Goal: Transaction & Acquisition: Purchase product/service

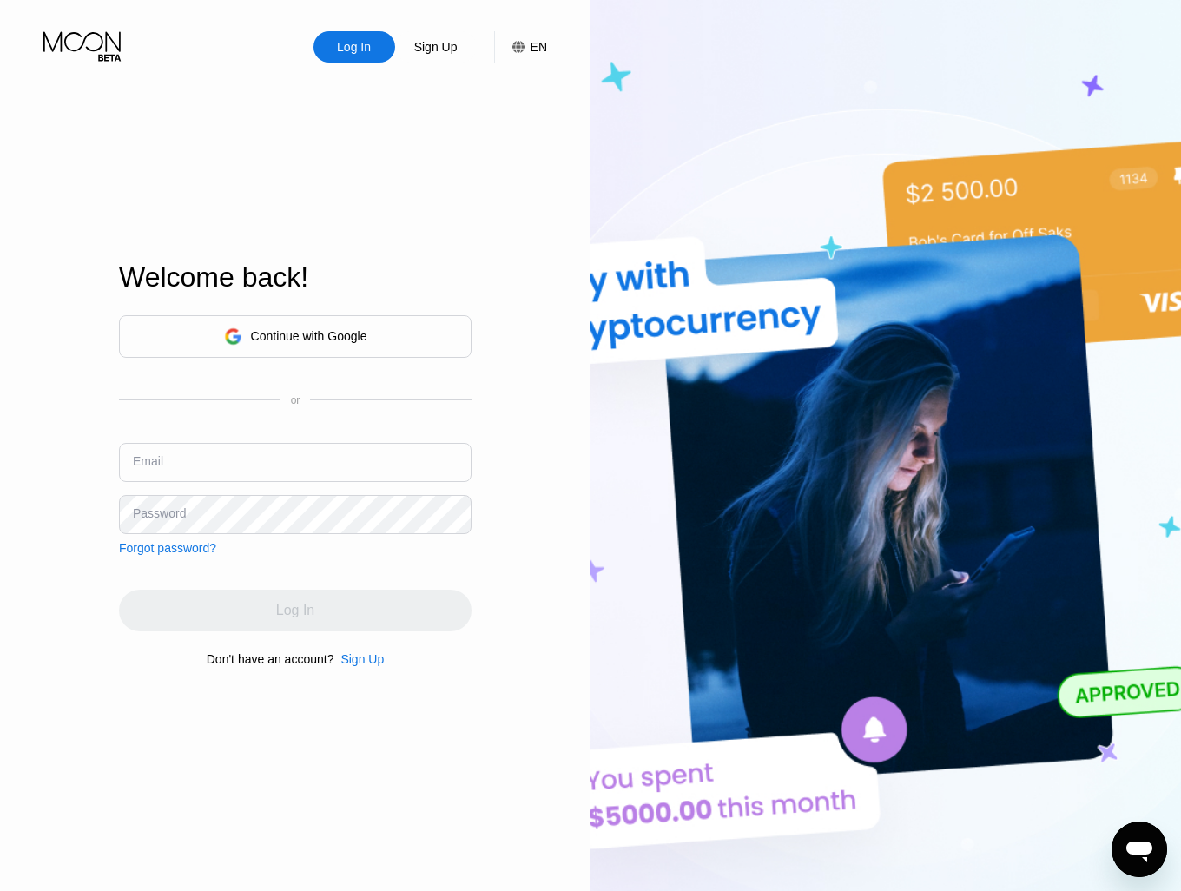
type input "alexber1@digitalcointreeltd.com"
click at [339, 329] on div "Continue with Google" at bounding box center [309, 336] width 116 height 14
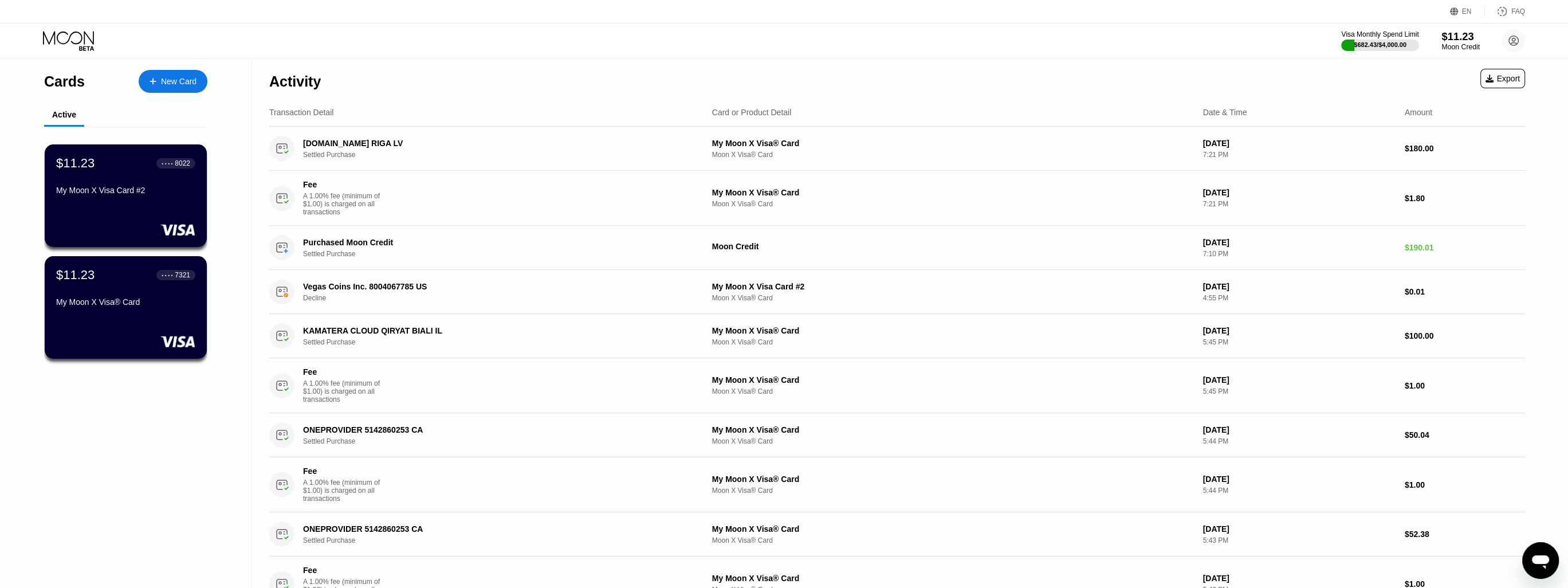
click at [787, 36] on div "$11.23" at bounding box center [1460, 36] width 38 height 12
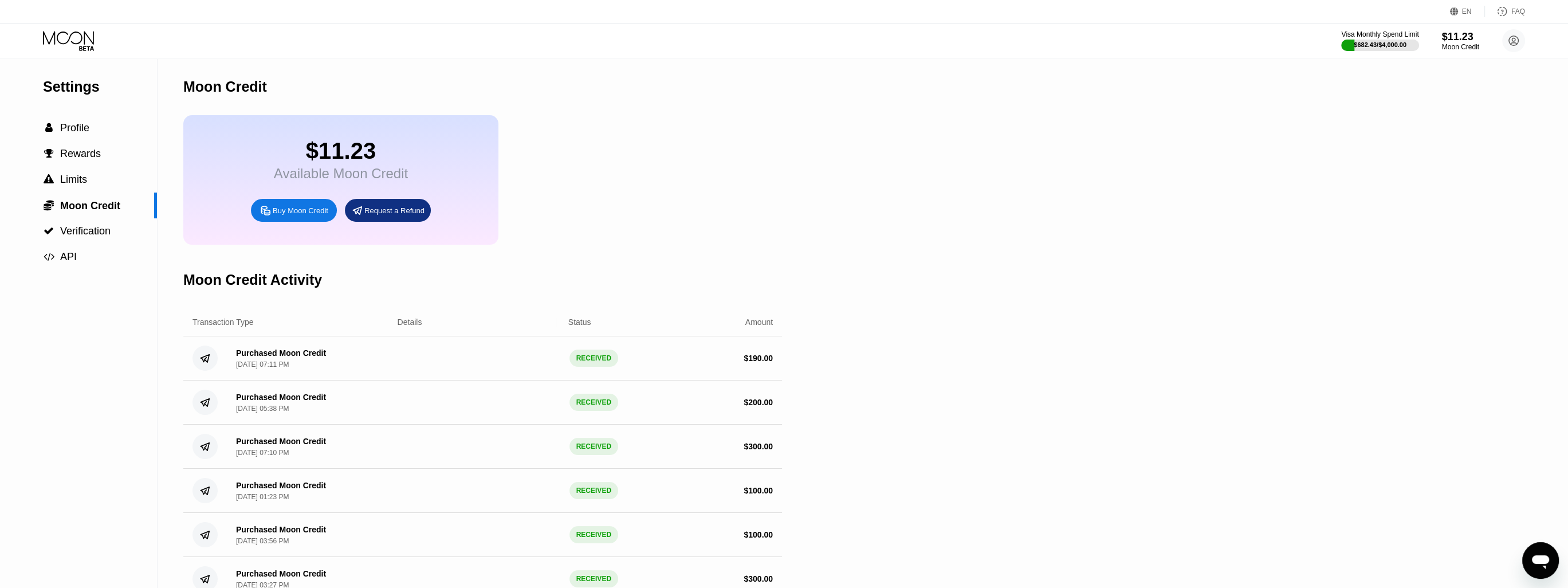
click at [316, 215] on div "Buy Moon Credit" at bounding box center [300, 211] width 55 height 10
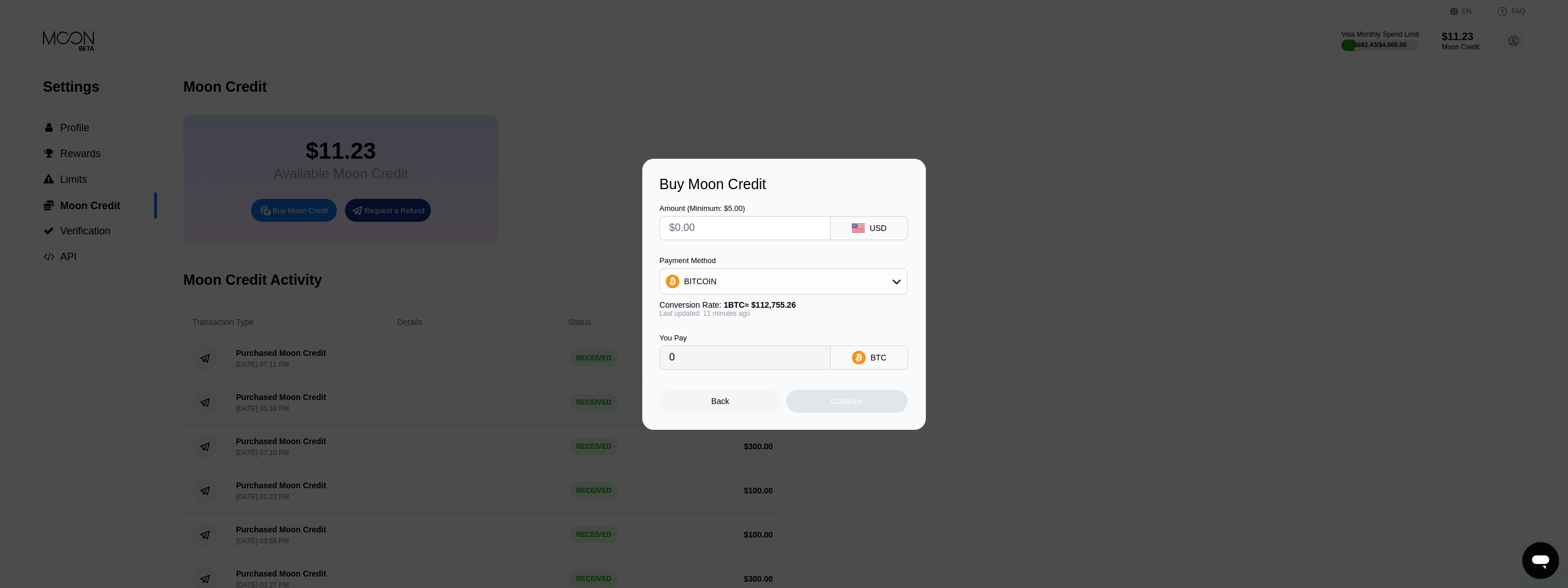
click at [727, 239] on div "Amount (Minimum: $5.00) USD Payment Method BITCOIN Conversion Rate: 1 BTC ≈ $11…" at bounding box center [784, 281] width 249 height 177
click at [738, 225] on input "text" at bounding box center [745, 228] width 152 height 23
type input "$2"
type input "0.00001777"
type input "$20"
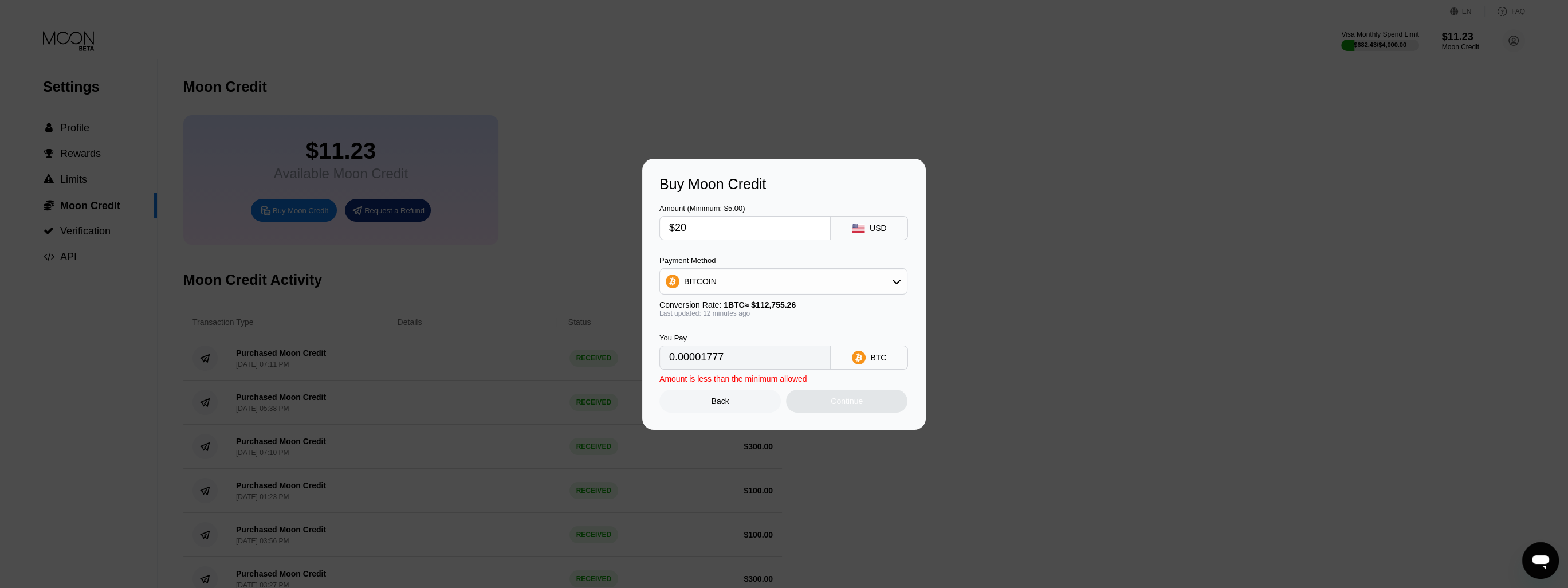
type input "0.00017766"
type input "$200"
type input "0.00177656"
type input "$200"
click at [726, 286] on div "BITCOIN" at bounding box center [783, 281] width 247 height 23
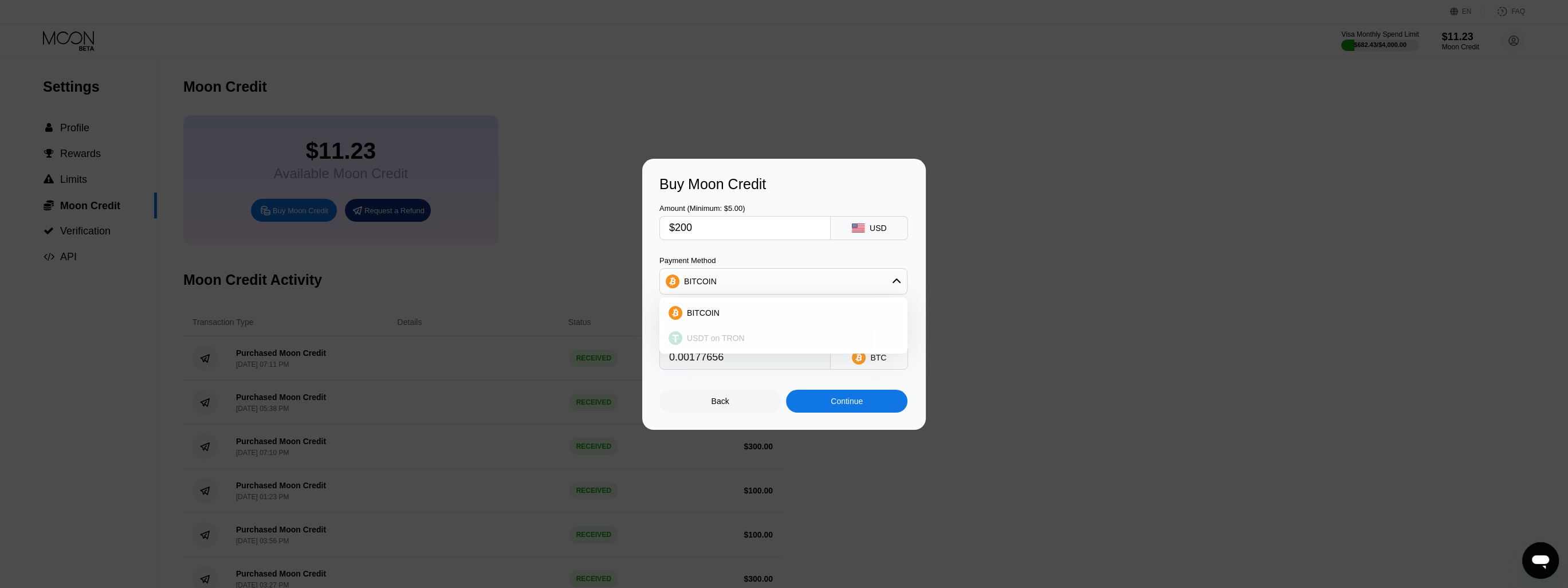
click at [731, 337] on span "USDT on TRON" at bounding box center [716, 338] width 58 height 9
type input "202.02"
click at [715, 226] on input "$200" at bounding box center [745, 228] width 152 height 23
click at [787, 404] on div "Continue" at bounding box center [847, 401] width 32 height 9
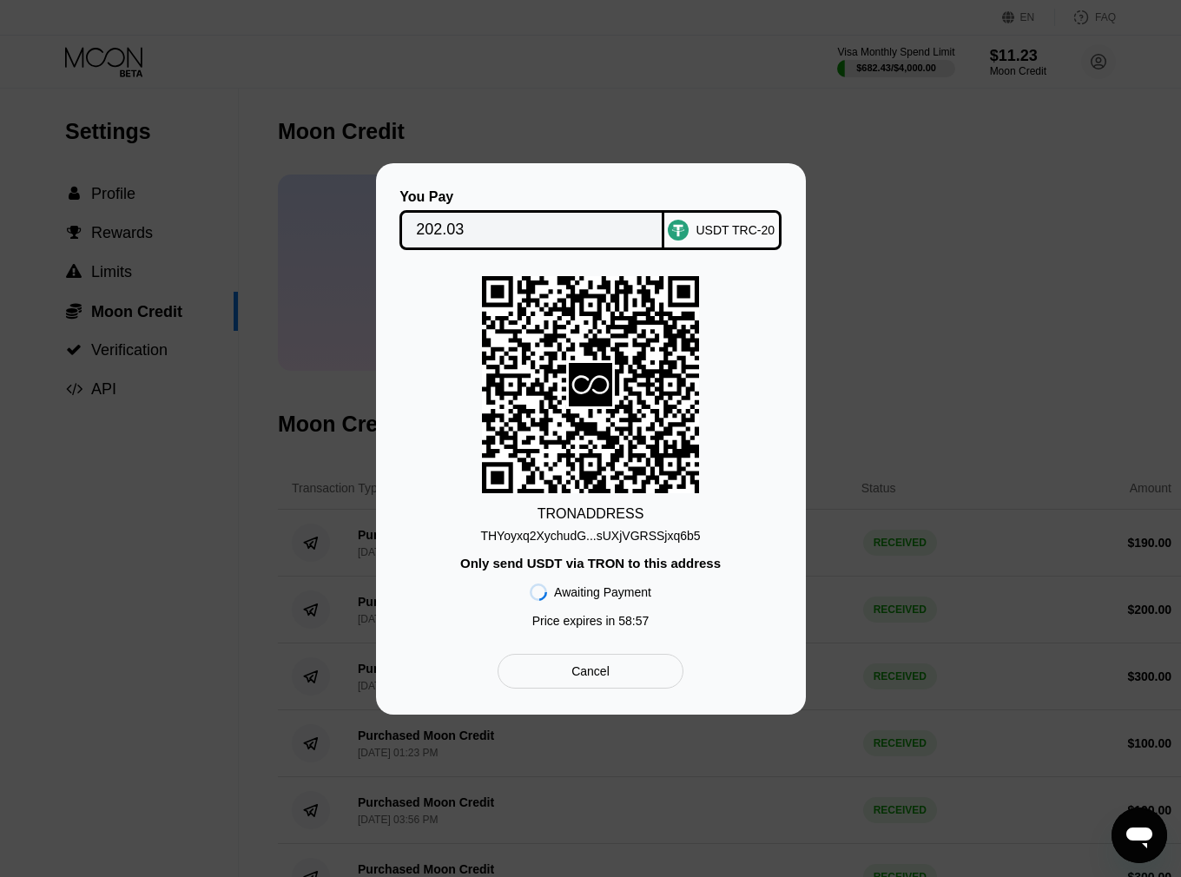
click at [622, 189] on div "You Pay" at bounding box center [531, 197] width 265 height 16
click at [580, 536] on div "THYoyxq2XychudG...sUXjVGRSSjxq6b5" at bounding box center [590, 536] width 220 height 14
click at [597, 535] on div "THYoyxq2XychudG...sUXjVGRSSjxq6b5" at bounding box center [590, 536] width 220 height 14
click at [442, 223] on input "202.03" at bounding box center [532, 230] width 232 height 35
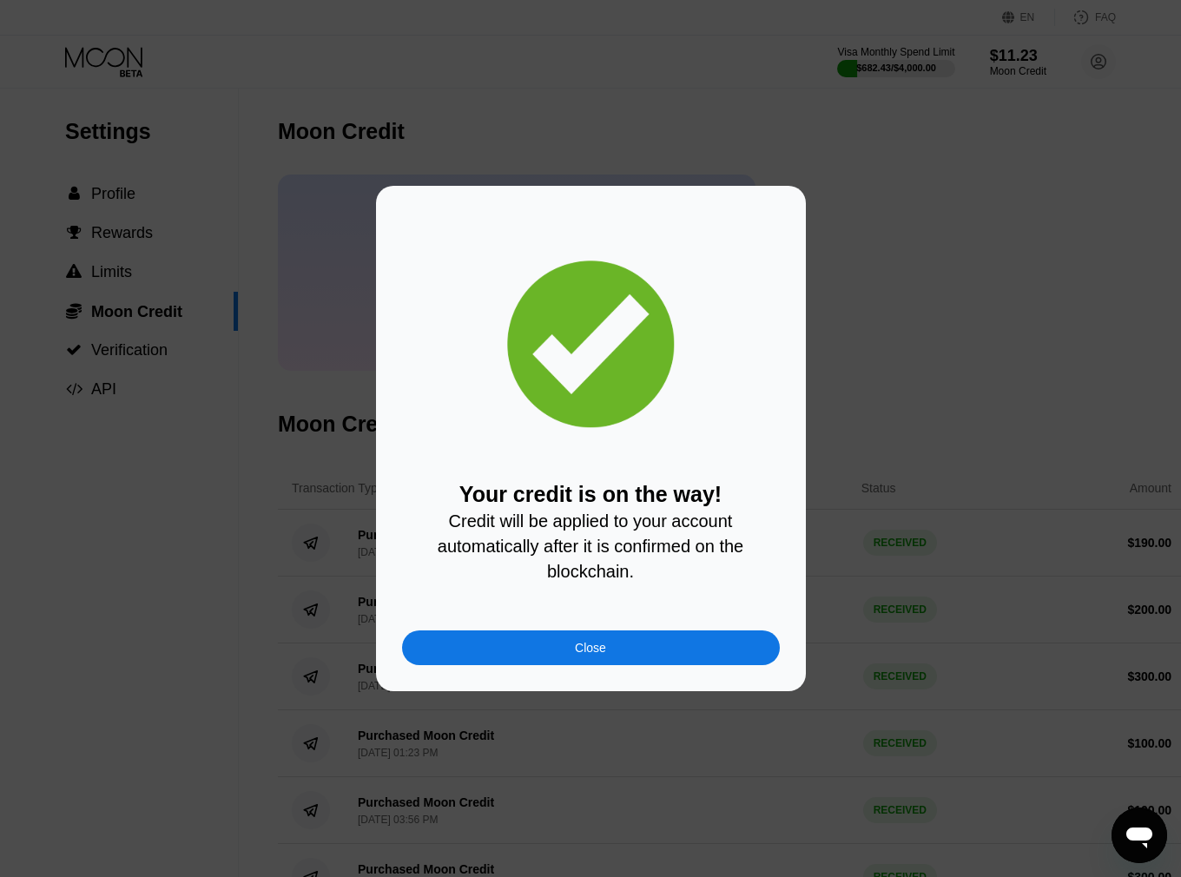
click at [520, 654] on div "Close" at bounding box center [591, 647] width 378 height 35
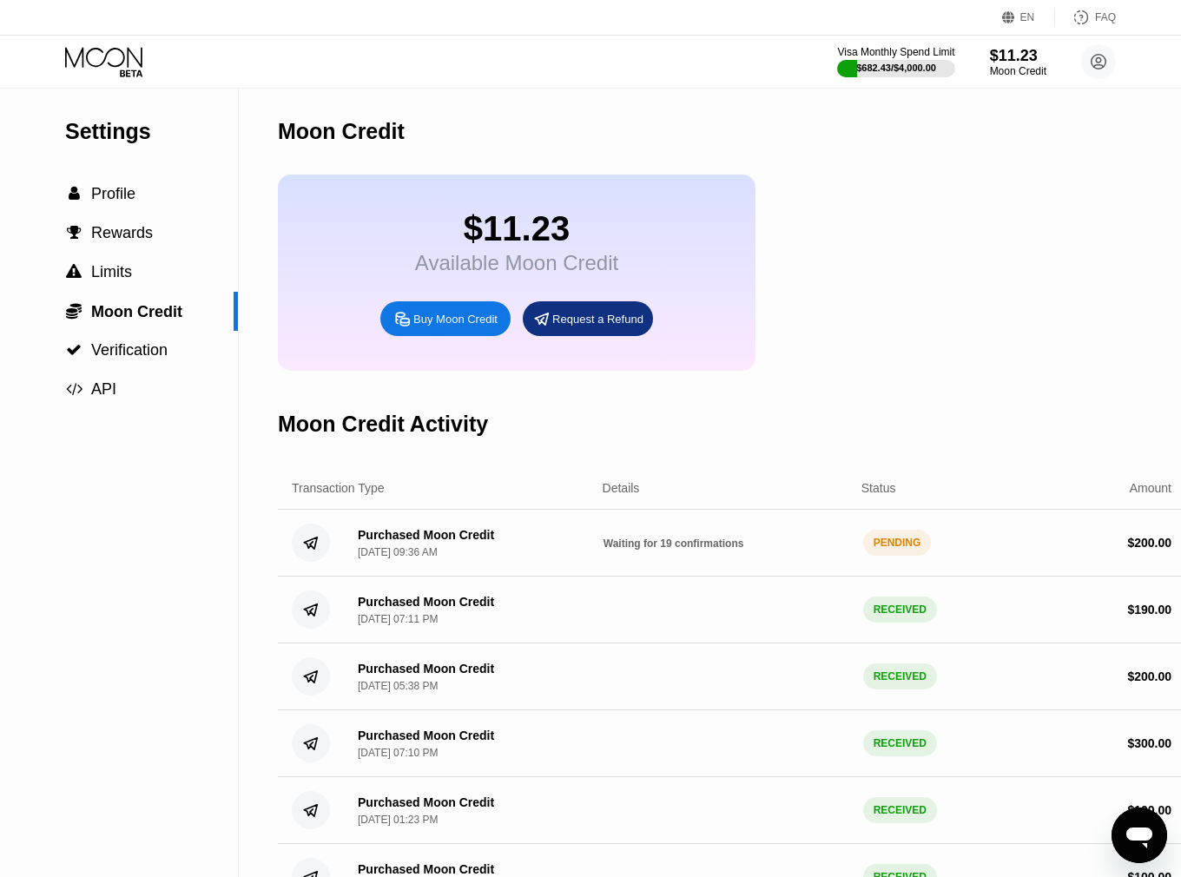
click at [852, 308] on div "$11.23 Available Moon Credit Buy Moon Credit Request a Refund" at bounding box center [731, 272] width 907 height 196
click at [108, 69] on icon at bounding box center [105, 62] width 81 height 30
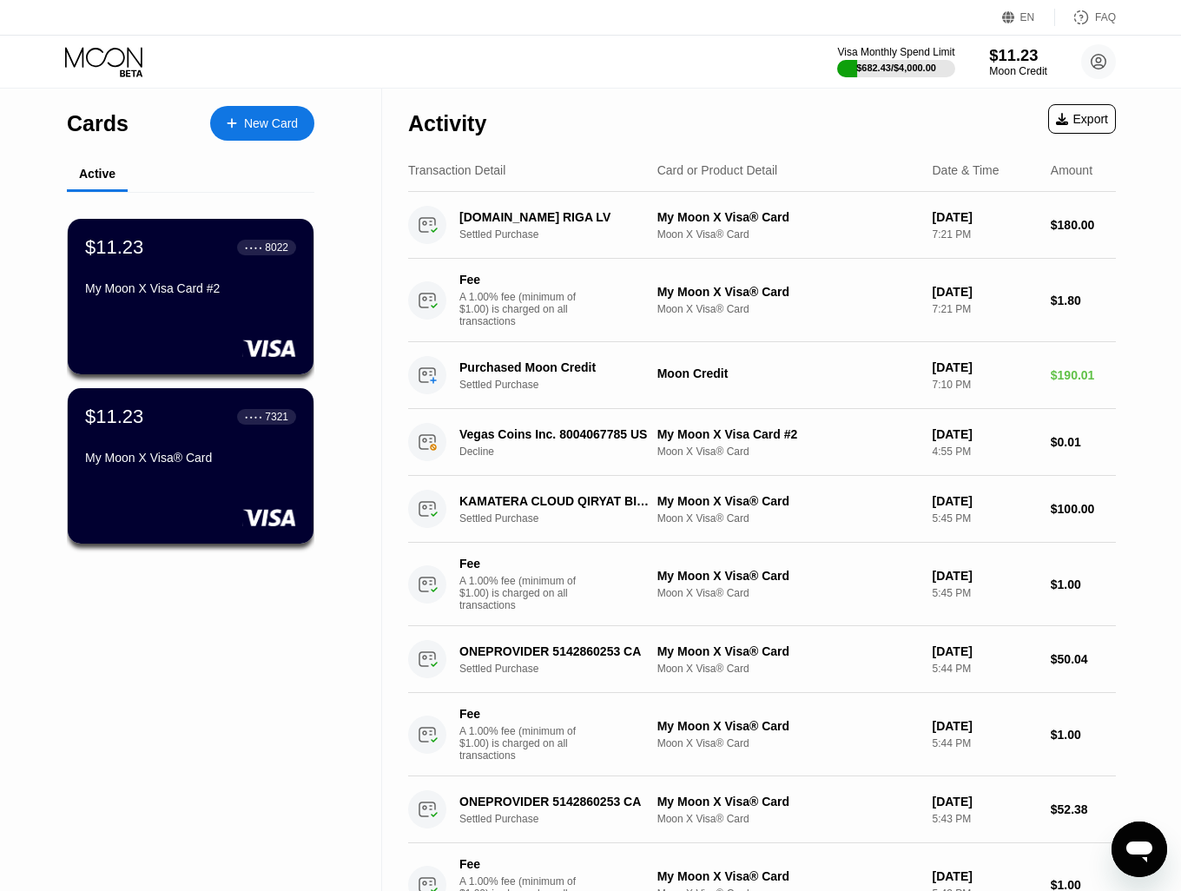
click at [990, 65] on div "Moon Credit" at bounding box center [1018, 71] width 58 height 12
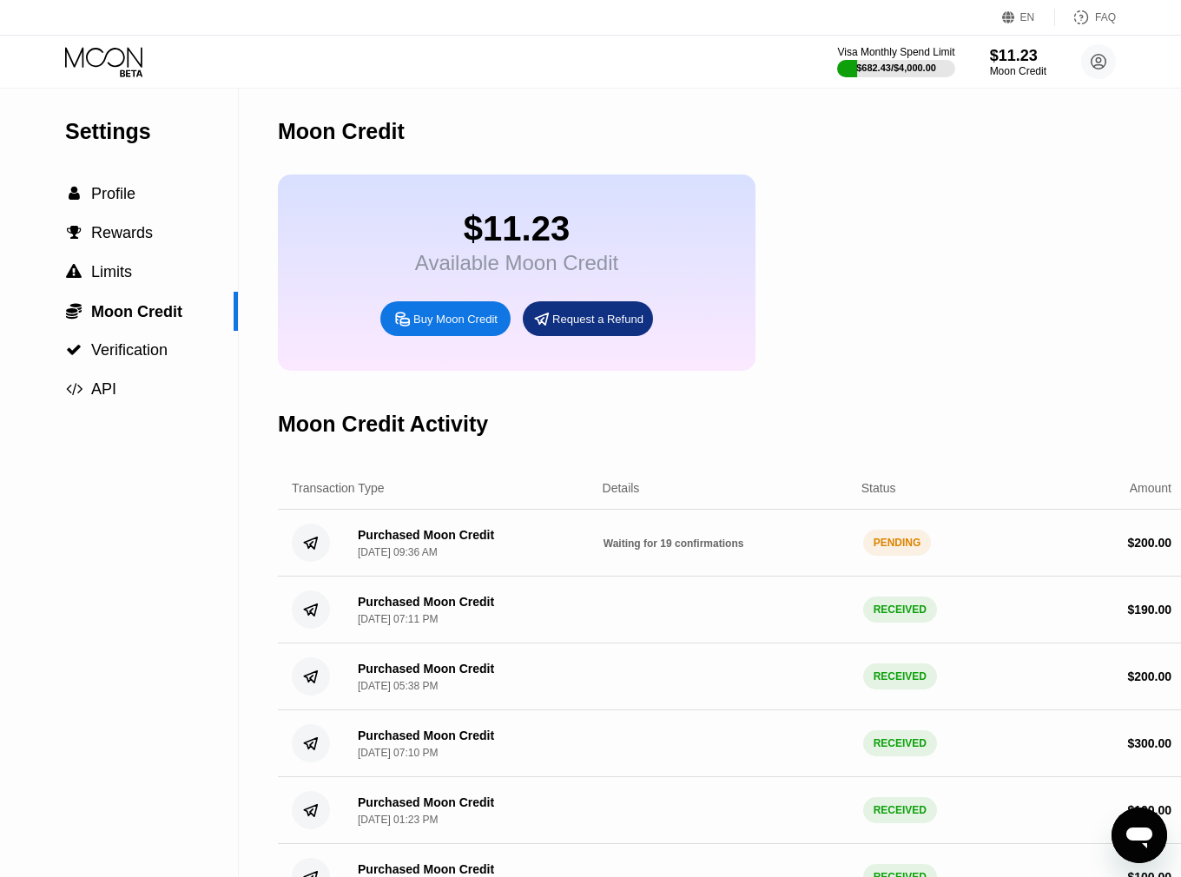
click at [880, 288] on div "$11.23 Available Moon Credit Buy Moon Credit Request a Refund" at bounding box center [731, 272] width 907 height 196
click at [947, 265] on div "$11.23 Available Moon Credit Buy Moon Credit Request a Refund" at bounding box center [731, 272] width 907 height 196
click at [901, 234] on div "$11.23 Available Moon Credit Buy Moon Credit Request a Refund" at bounding box center [731, 272] width 907 height 196
click at [1028, 57] on div "$80.71" at bounding box center [1018, 55] width 58 height 18
click at [475, 326] on div "Buy Moon Credit" at bounding box center [455, 319] width 84 height 15
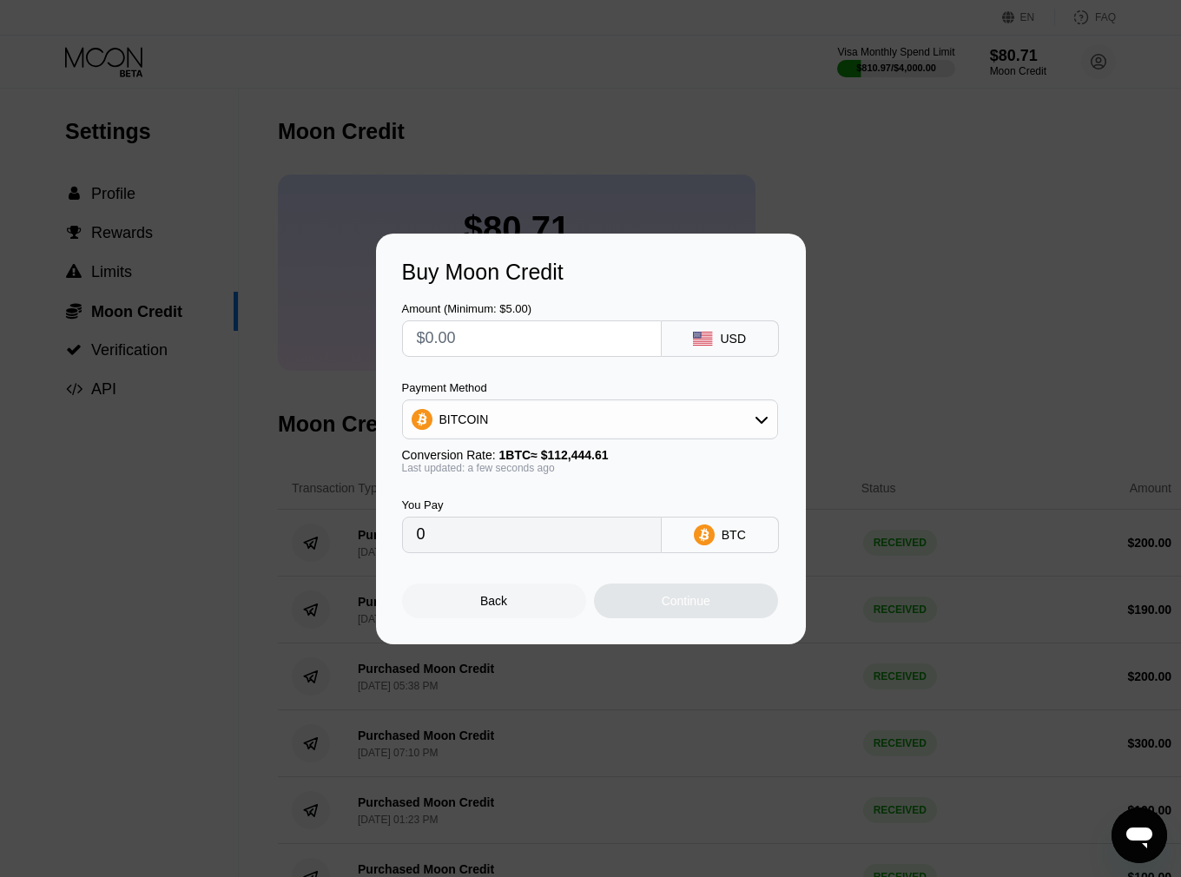
click at [508, 338] on input "text" at bounding box center [532, 338] width 230 height 35
type input "$2"
type input "0.00001779"
type input "$20"
type input "0.00017787"
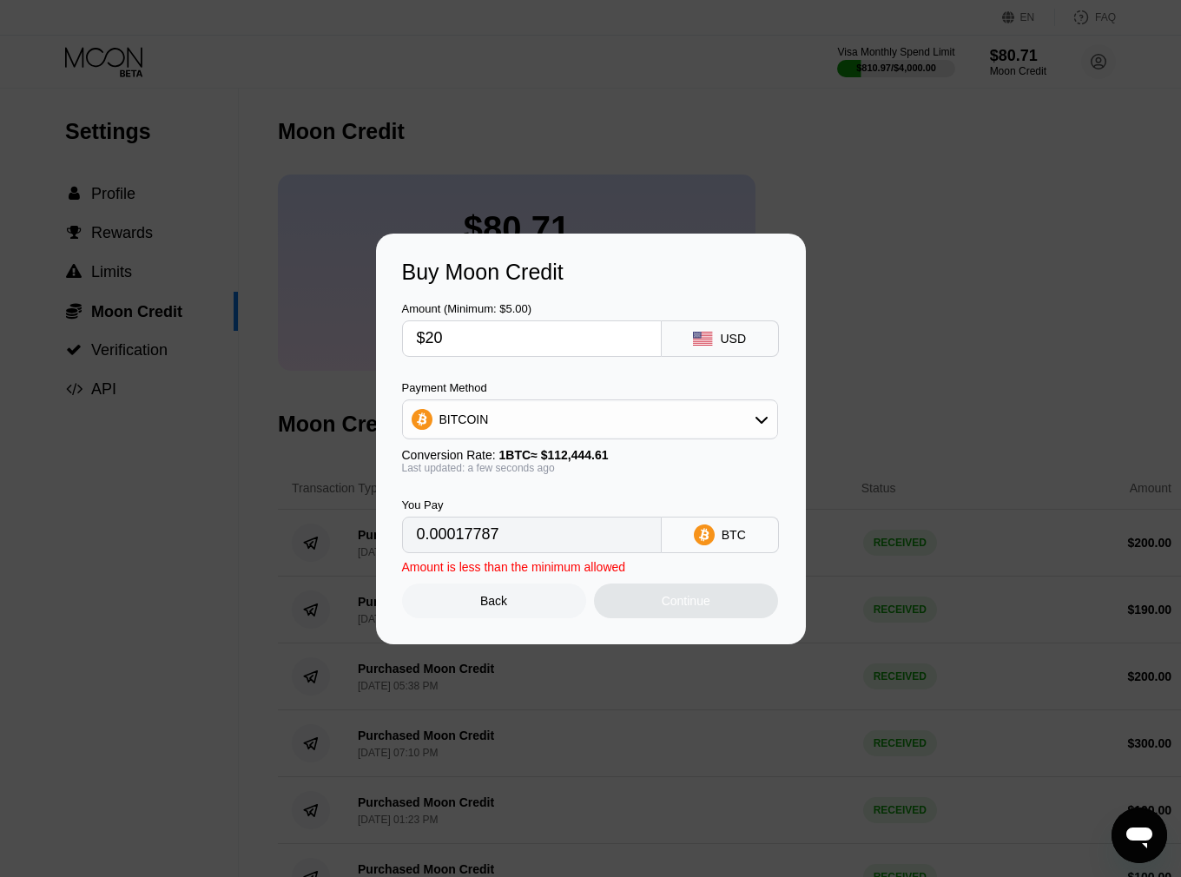
type input "$200"
type input "0.00177866"
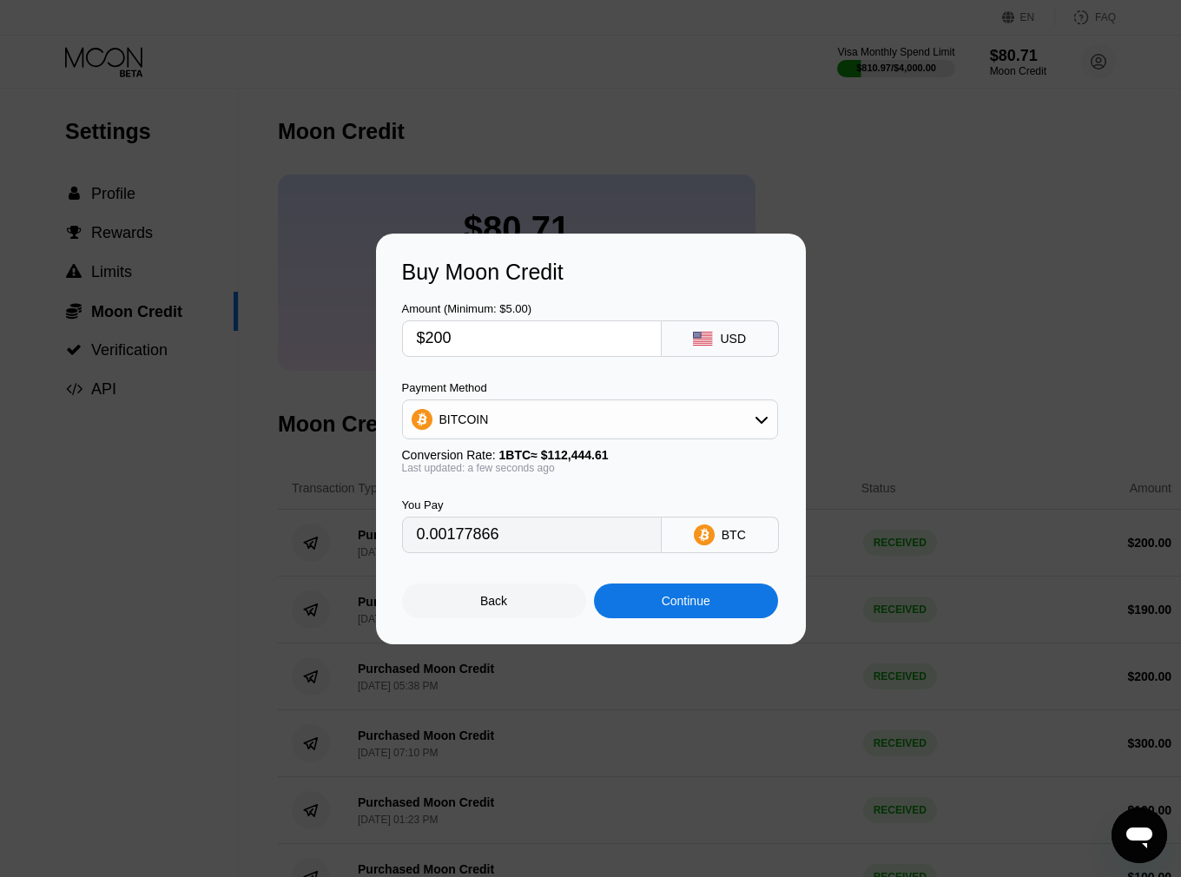
type input "$200"
click at [594, 421] on div "BITCOIN" at bounding box center [590, 419] width 374 height 35
click at [568, 498] on div "USDT on TRON" at bounding box center [600, 505] width 327 height 14
type input "202.02"
click at [490, 339] on input "$200" at bounding box center [532, 338] width 230 height 35
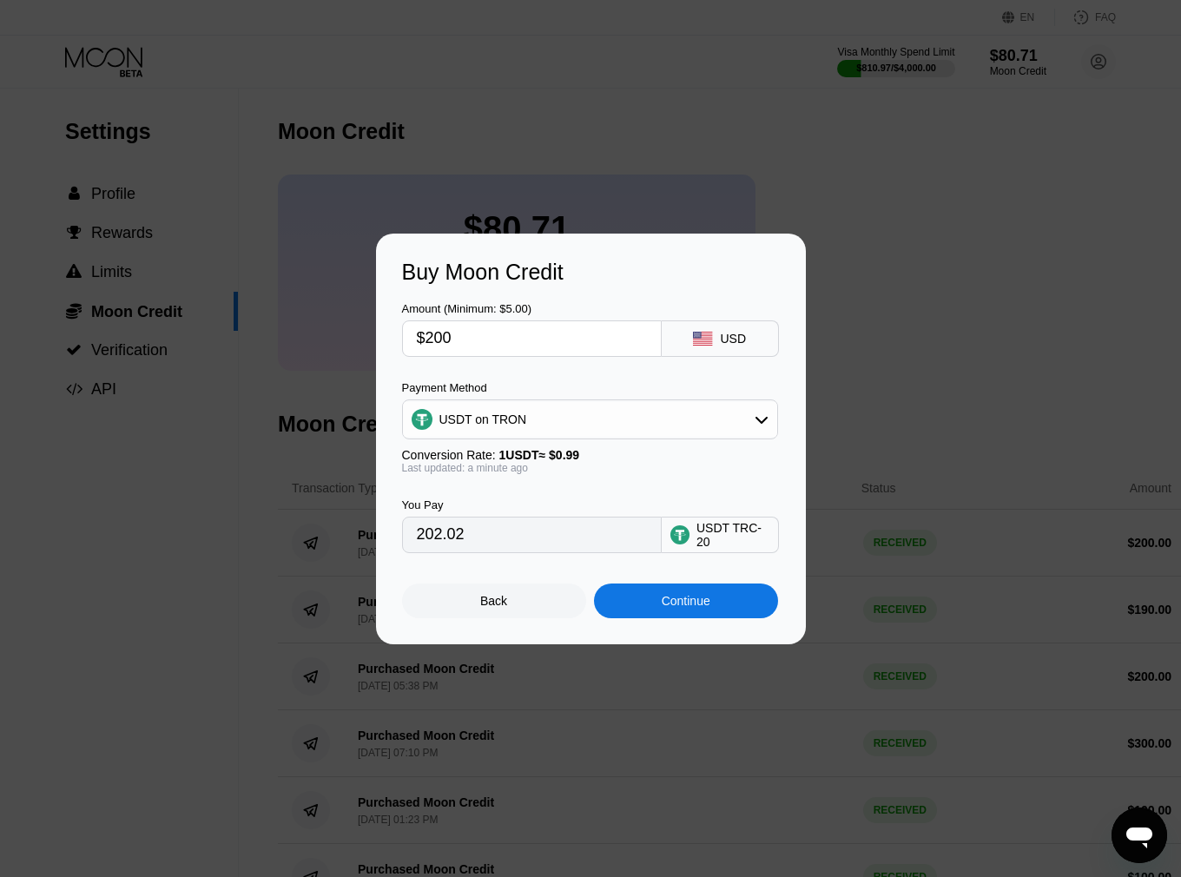
click at [650, 606] on div "Continue" at bounding box center [686, 600] width 184 height 35
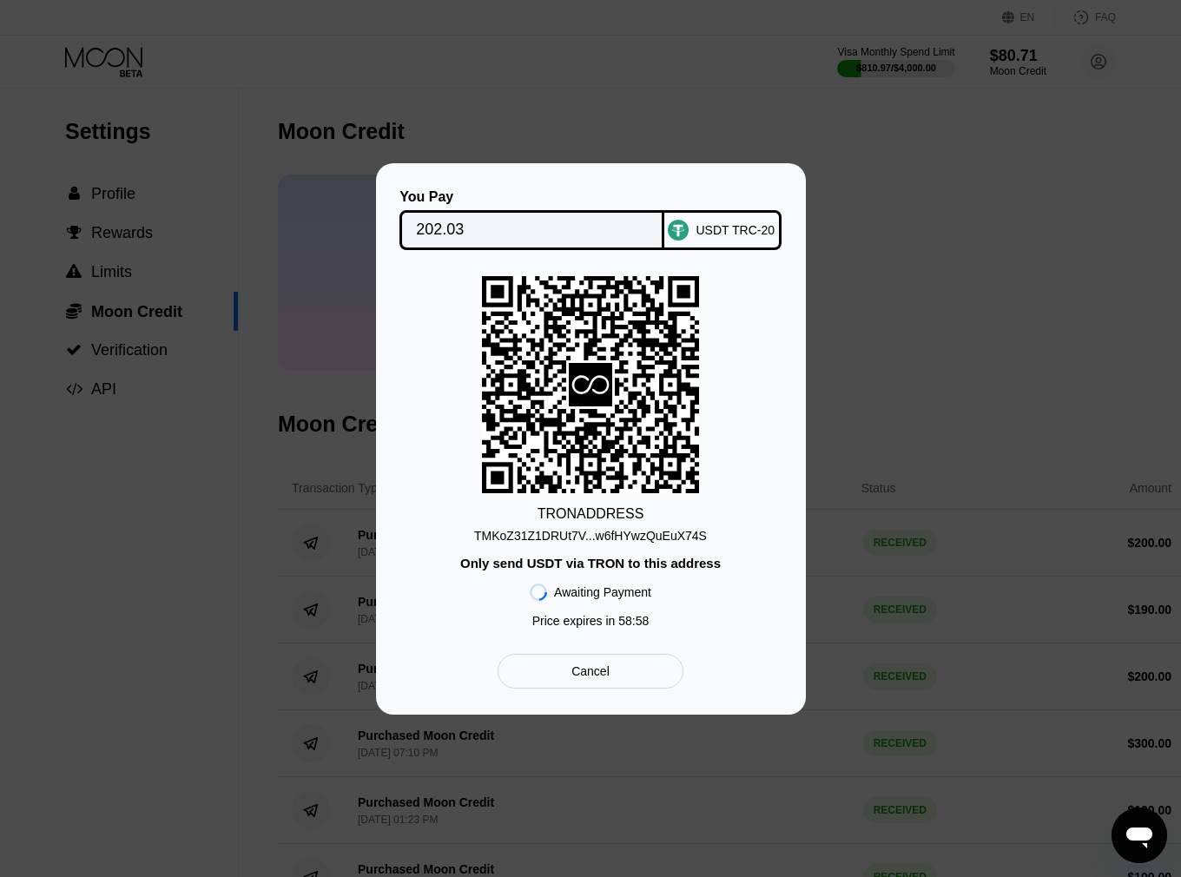
click at [608, 536] on div "TMKoZ31Z1DRUt7V...w6fHYwzQuEuX74S" at bounding box center [590, 536] width 233 height 14
click at [430, 227] on input "202.03" at bounding box center [532, 230] width 232 height 35
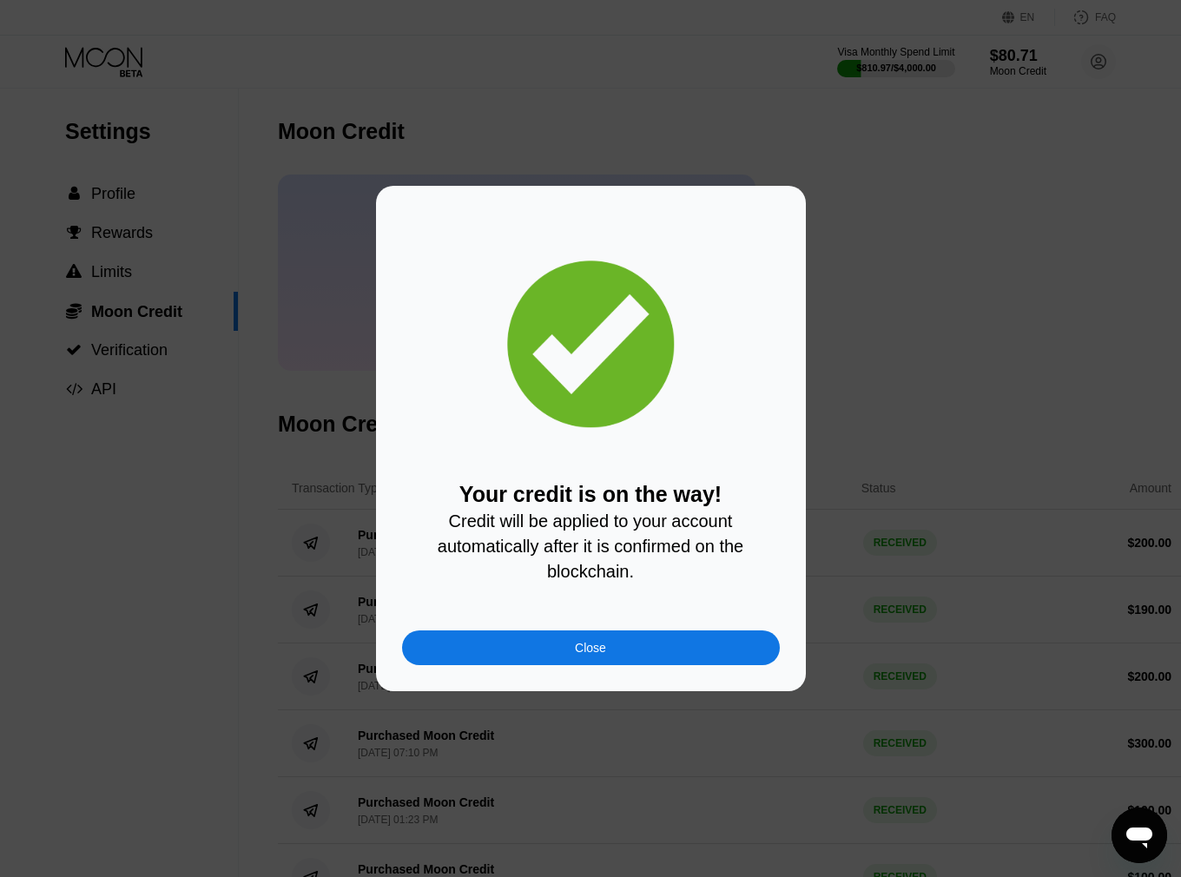
click at [548, 659] on div "Close" at bounding box center [591, 647] width 378 height 35
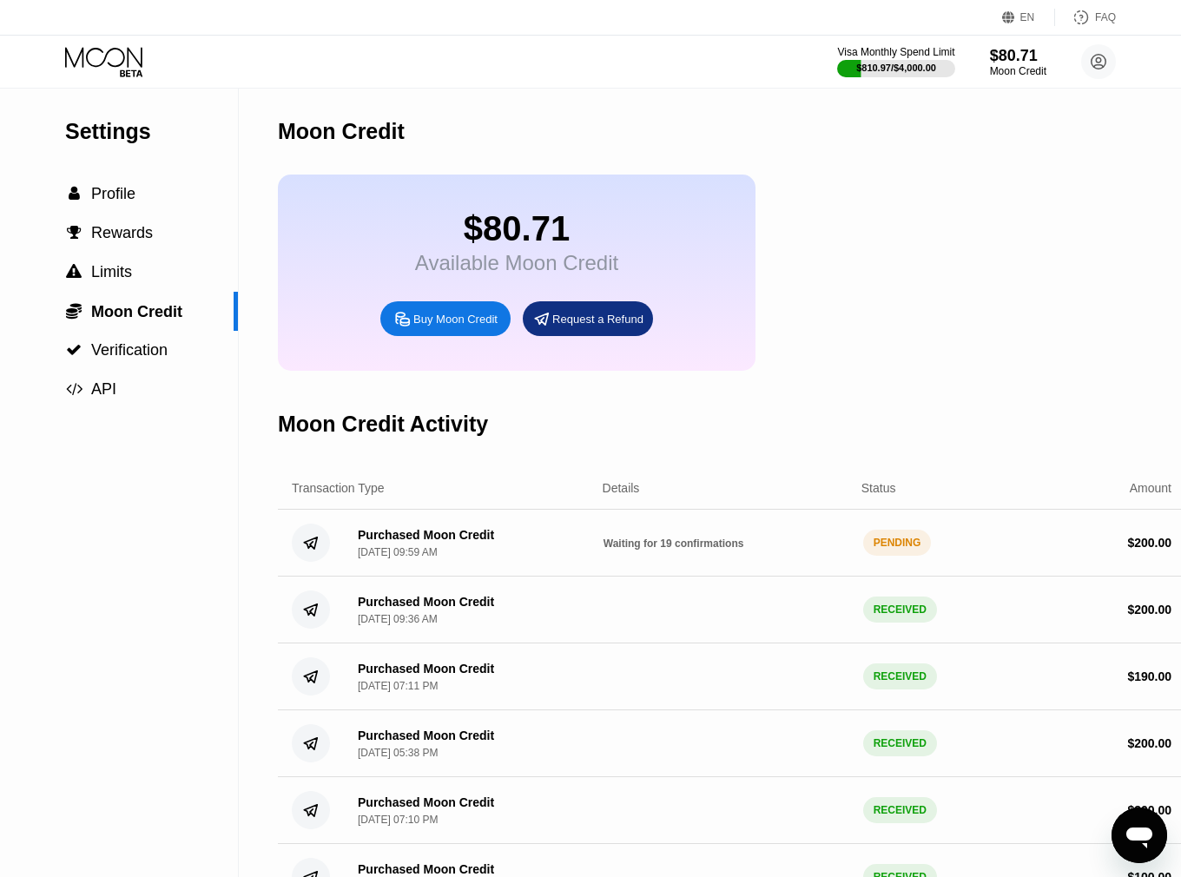
click at [944, 313] on div "$80.71 Available Moon Credit Buy Moon Credit Request a Refund" at bounding box center [731, 272] width 907 height 196
click at [854, 215] on div "$80.71 Available Moon Credit Buy Moon Credit Request a Refund" at bounding box center [731, 272] width 907 height 196
click at [1019, 227] on div "$80.71 Available Moon Credit Buy Moon Credit Request a Refund" at bounding box center [731, 272] width 907 height 196
click at [931, 206] on div "$280.72 Available Moon Credit Buy Moon Credit Request a Refund" at bounding box center [731, 272] width 907 height 196
click at [1020, 246] on div "$189.74 Available Moon Credit Buy Moon Credit Request a Refund" at bounding box center [731, 272] width 907 height 196
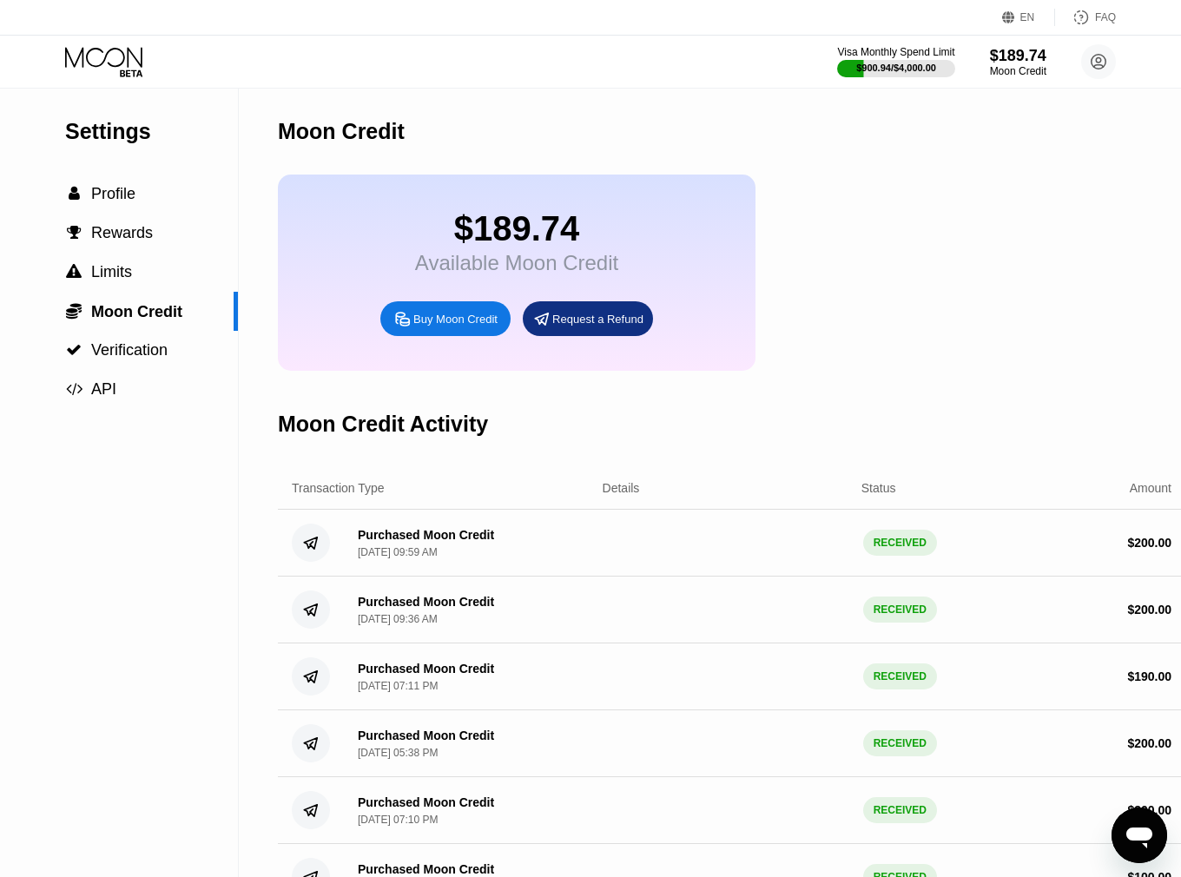
click at [105, 52] on icon at bounding box center [105, 62] width 81 height 30
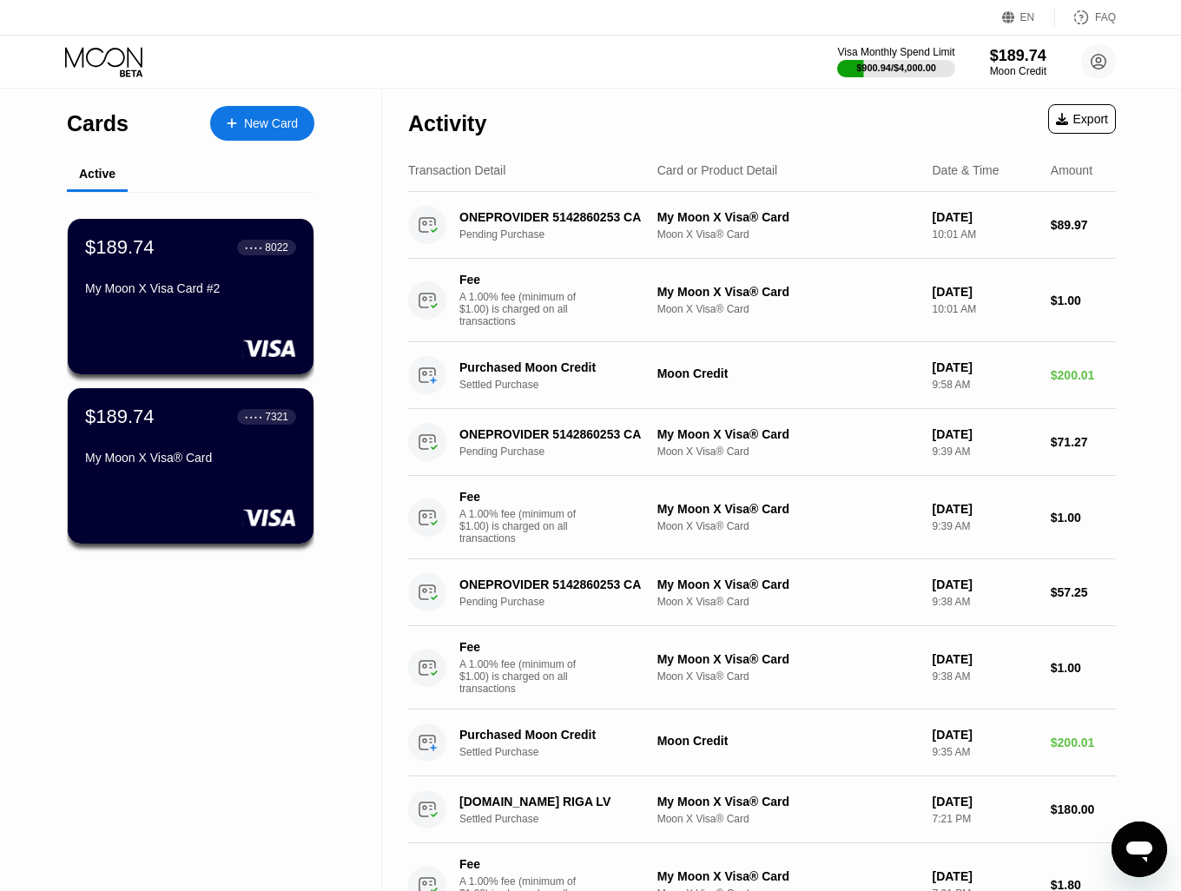
click at [204, 328] on div "$189.74 ● ● ● ● 8022 My Moon X Visa Card #2" at bounding box center [191, 296] width 246 height 155
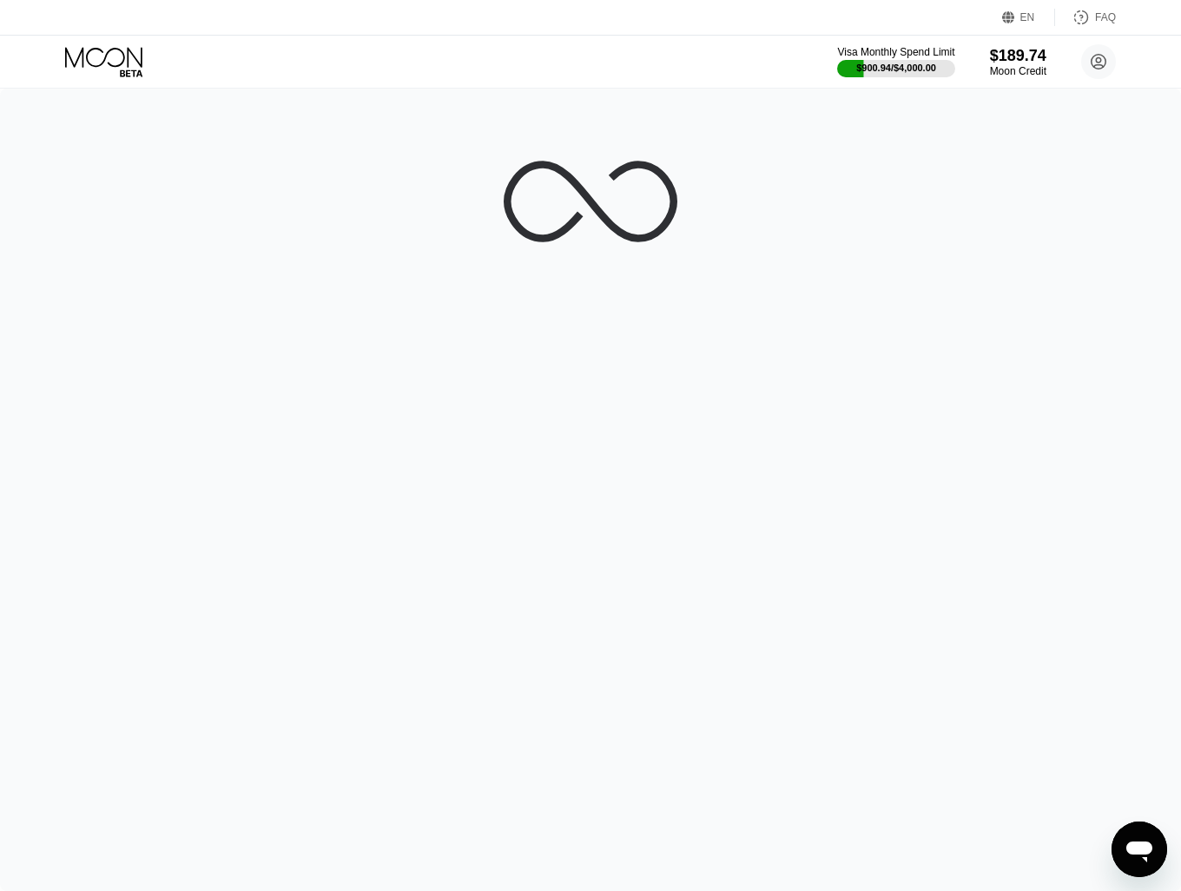
click at [119, 54] on icon at bounding box center [105, 62] width 81 height 30
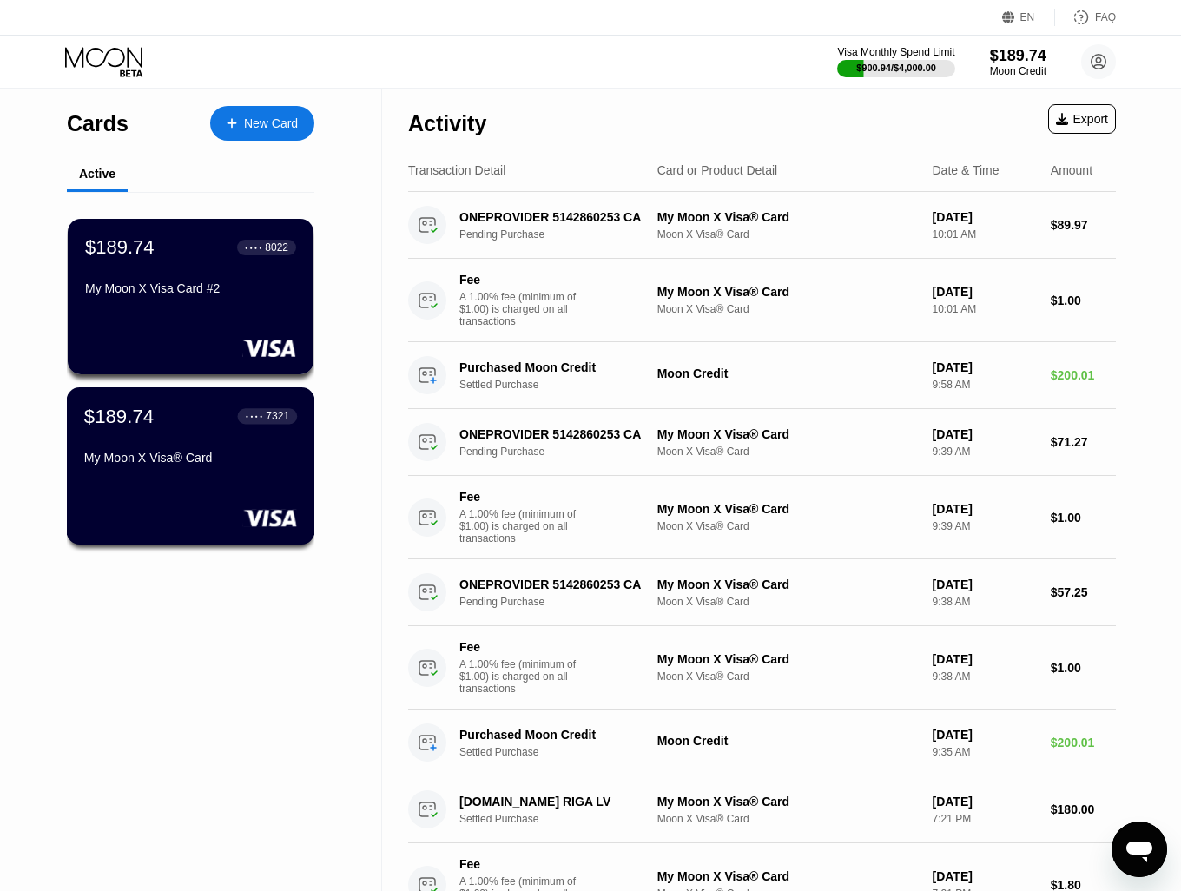
click at [241, 464] on div "My Moon X Visa® Card" at bounding box center [190, 458] width 213 height 14
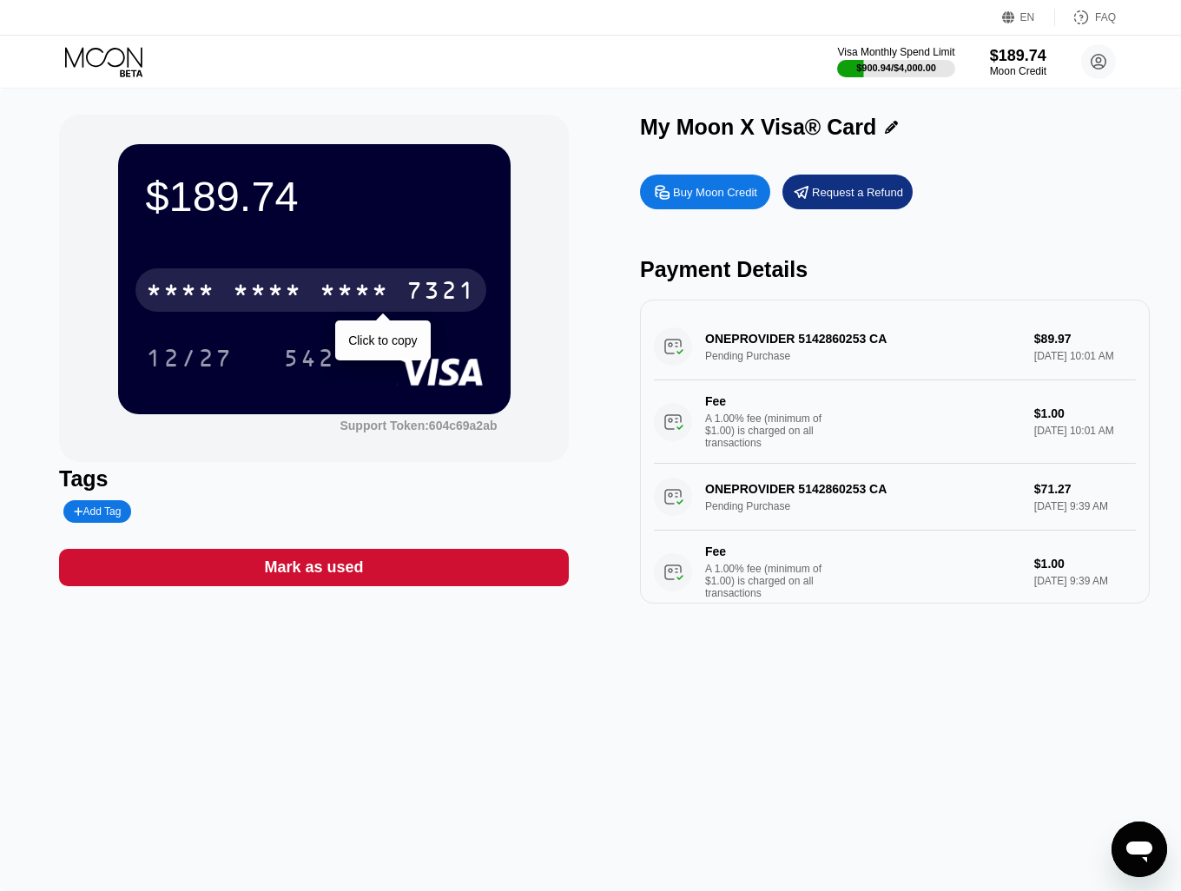
click at [363, 294] on div "* * * *" at bounding box center [353, 293] width 69 height 28
drag, startPoint x: 312, startPoint y: 371, endPoint x: 821, endPoint y: 579, distance: 549.7
click at [312, 371] on div "542" at bounding box center [309, 360] width 52 height 28
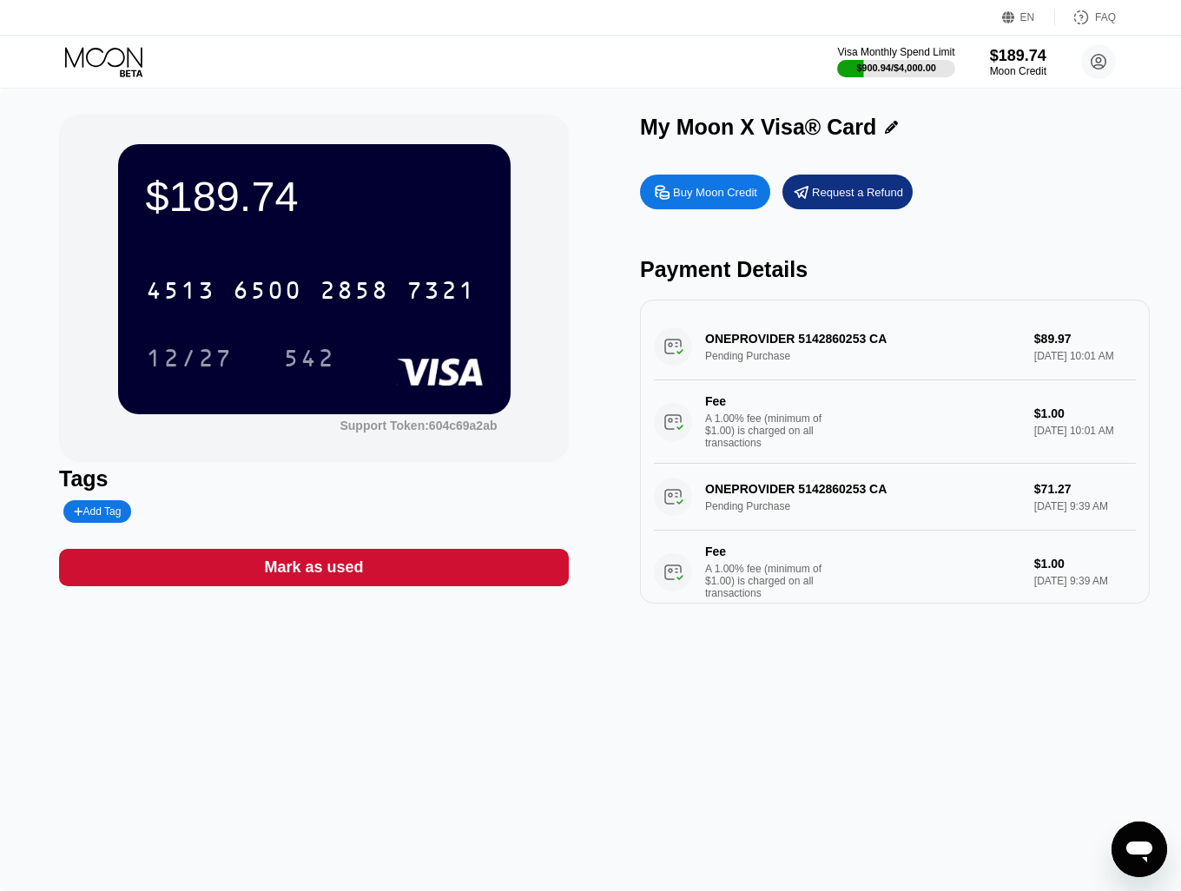
click at [92, 60] on icon at bounding box center [105, 62] width 81 height 30
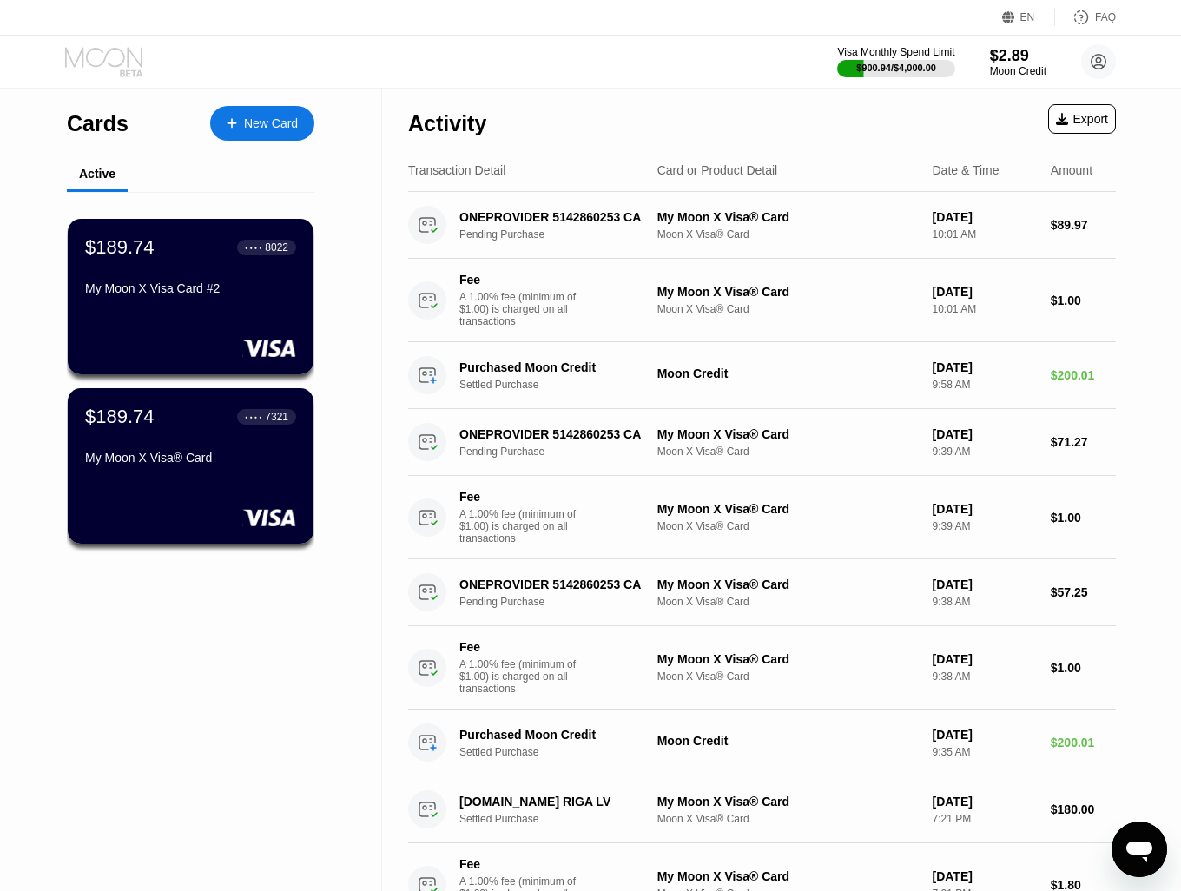
click at [132, 56] on icon at bounding box center [105, 62] width 81 height 30
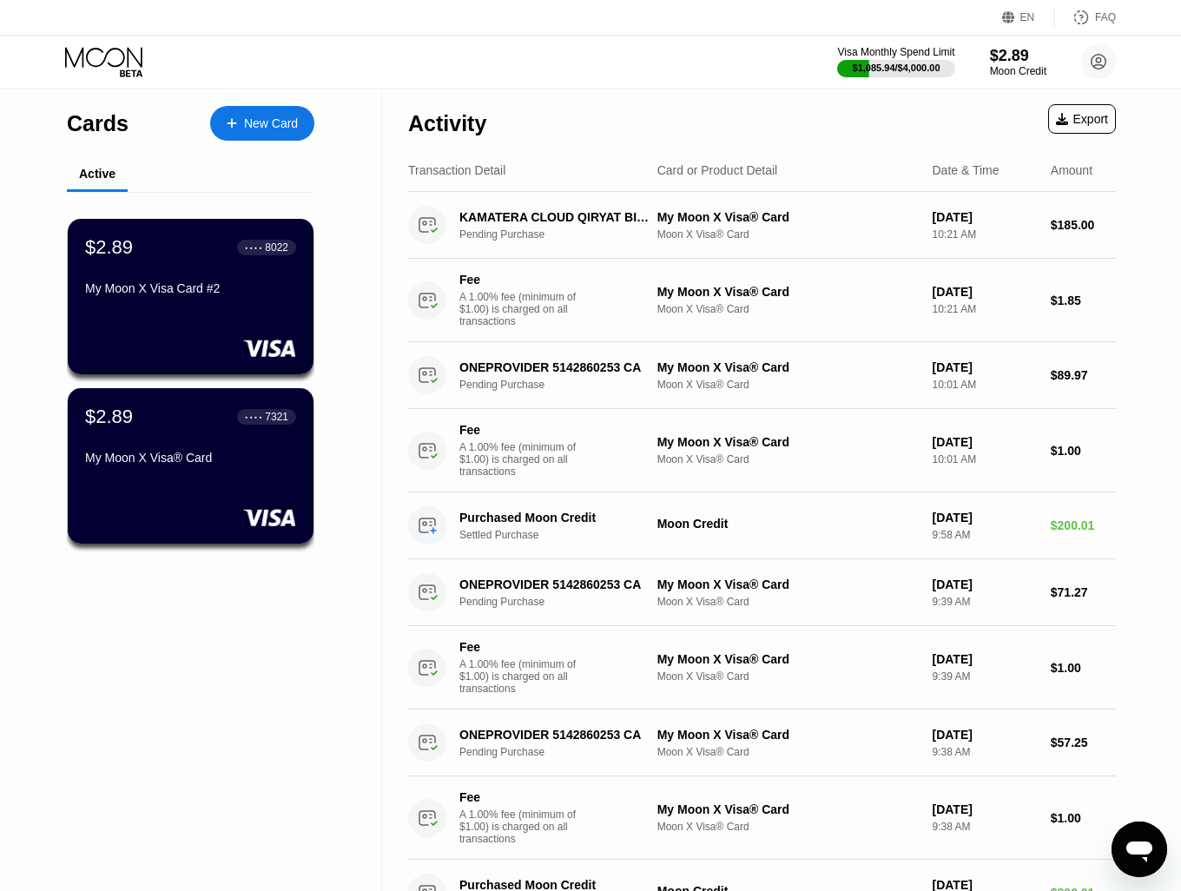
click at [1094, 53] on circle at bounding box center [1098, 61] width 35 height 35
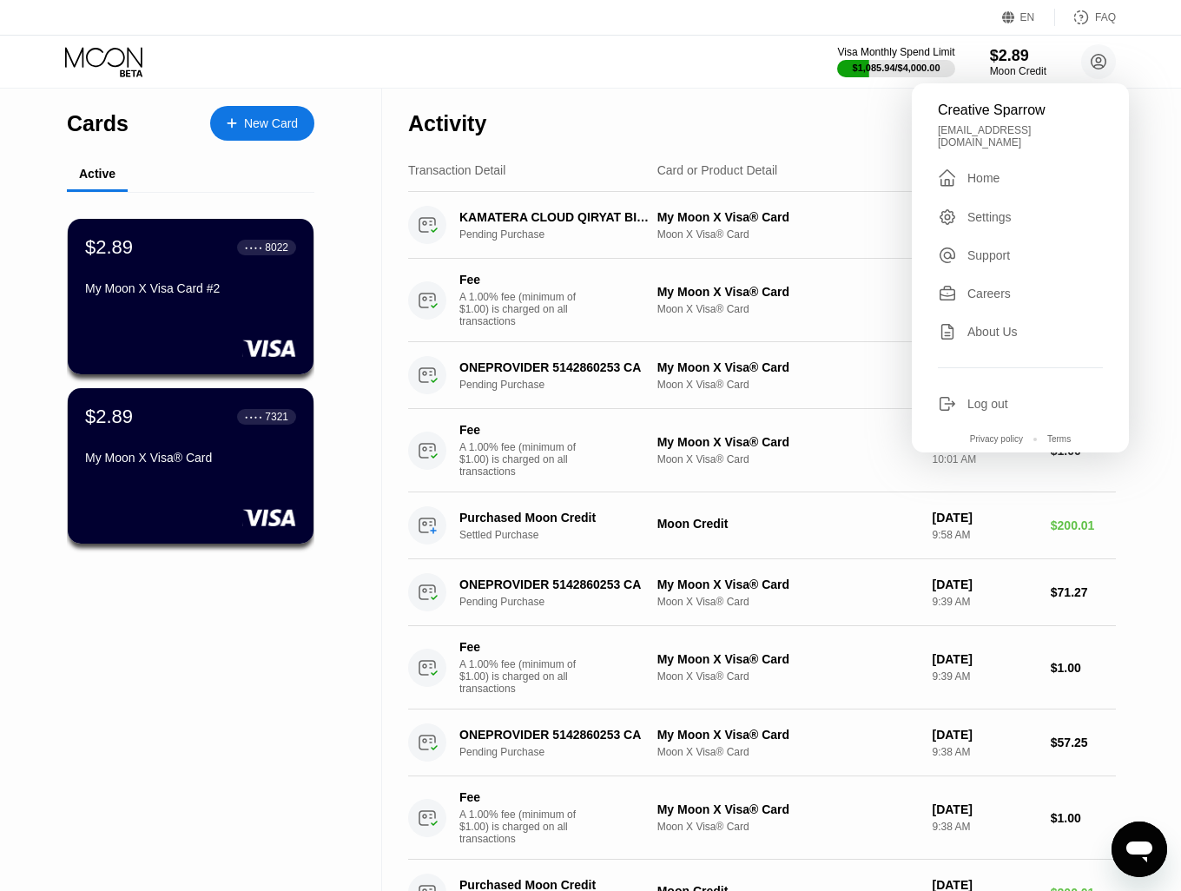
click at [985, 397] on div "Log out" at bounding box center [987, 404] width 41 height 14
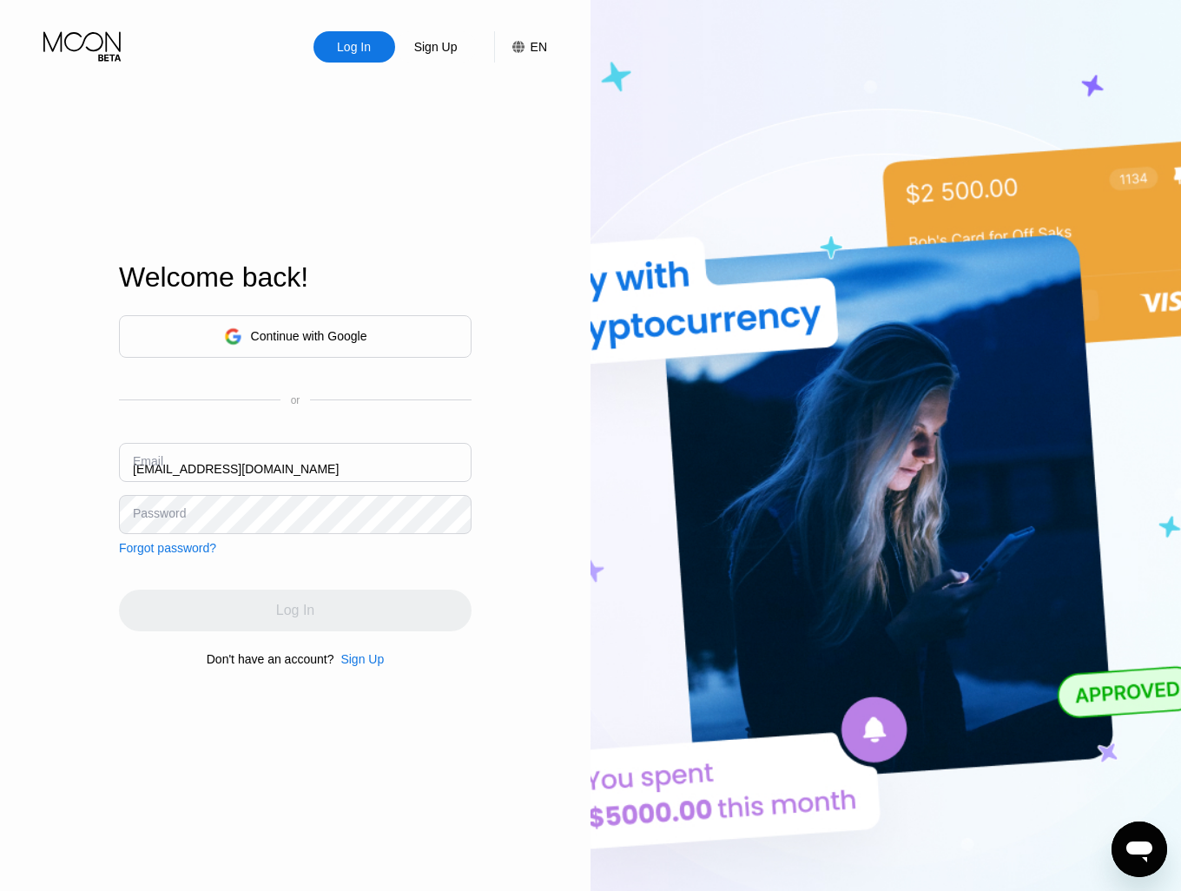
click at [377, 475] on input "[EMAIL_ADDRESS][DOMAIN_NAME]" at bounding box center [295, 462] width 352 height 39
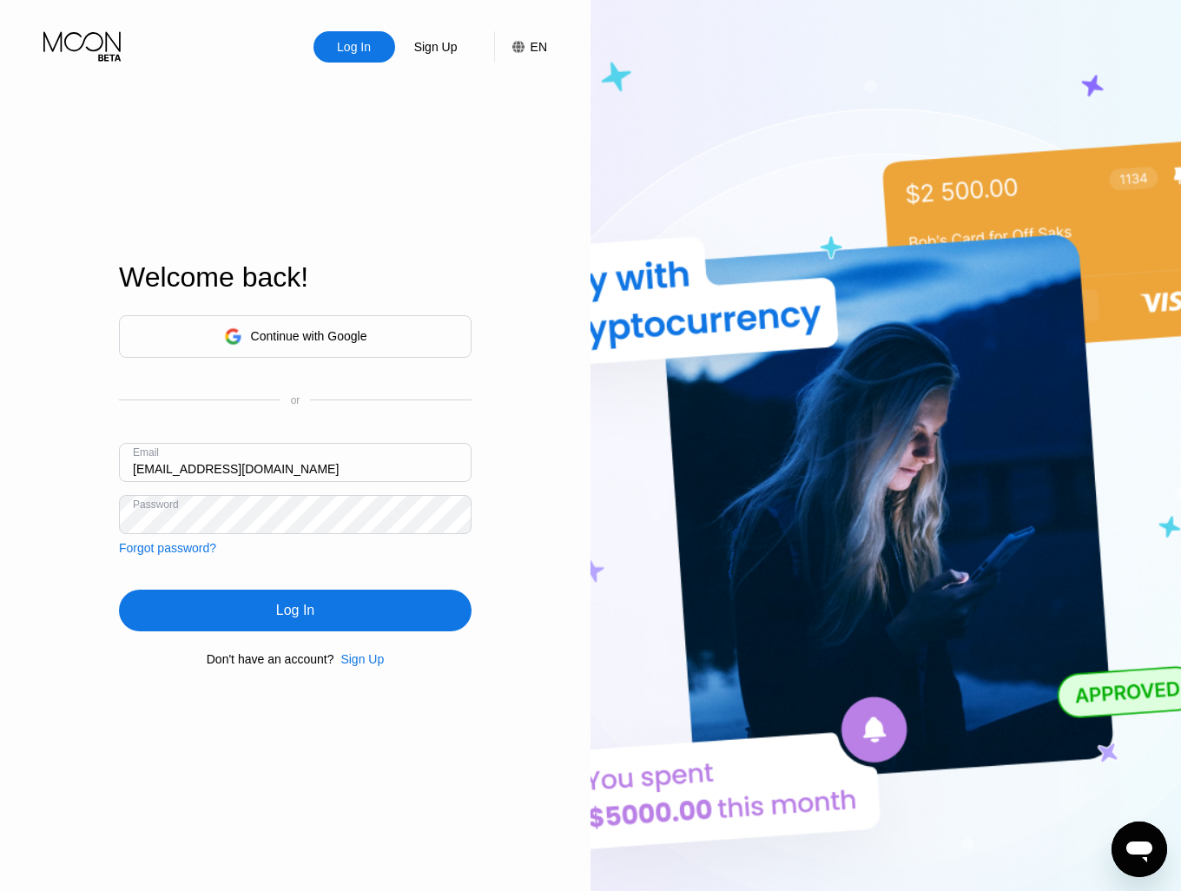
click at [377, 475] on input "[EMAIL_ADDRESS][DOMAIN_NAME]" at bounding box center [295, 462] width 352 height 39
paste input "vanesa"
type input "[EMAIL_ADDRESS][DOMAIN_NAME]"
click at [345, 604] on div "Log In" at bounding box center [295, 610] width 352 height 42
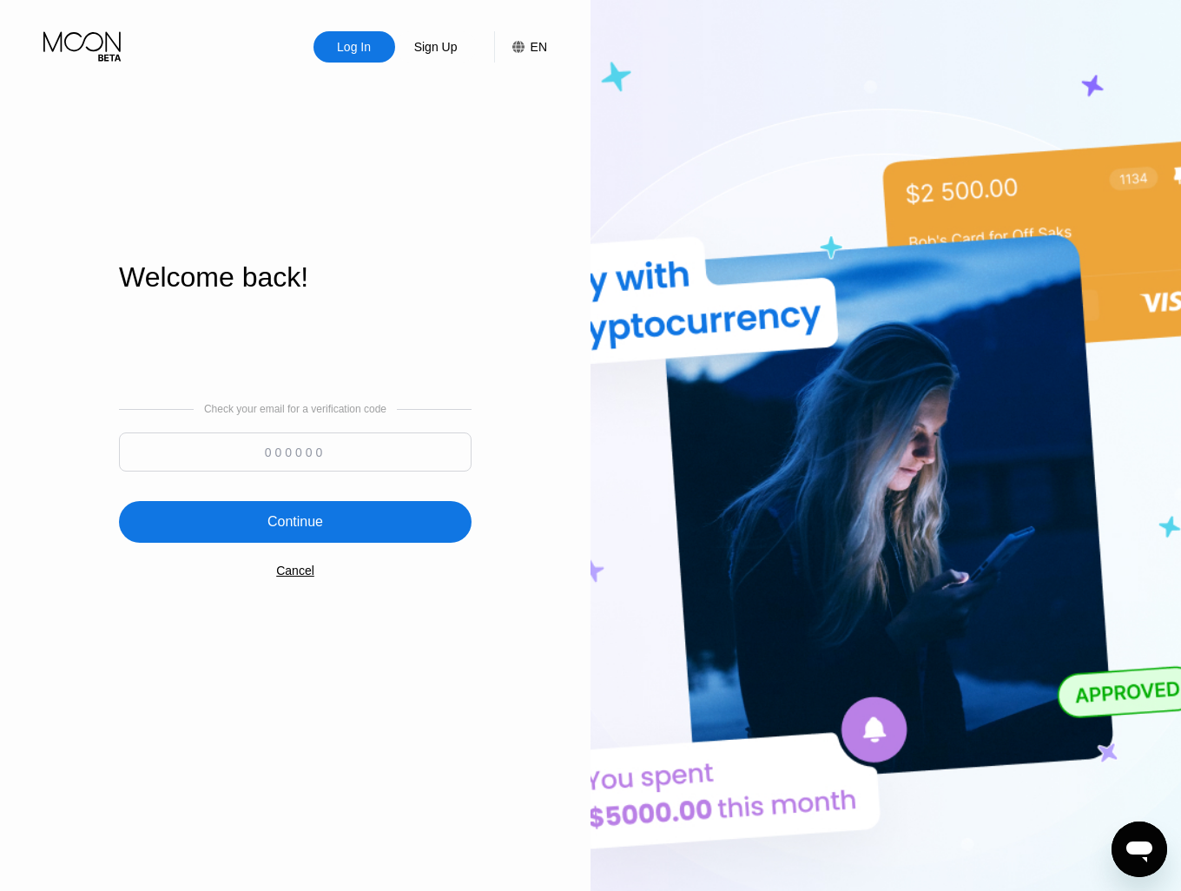
click at [302, 445] on input at bounding box center [295, 451] width 352 height 39
paste input "306100"
type input "306100"
click at [316, 524] on div "Continue" at bounding box center [295, 521] width 56 height 17
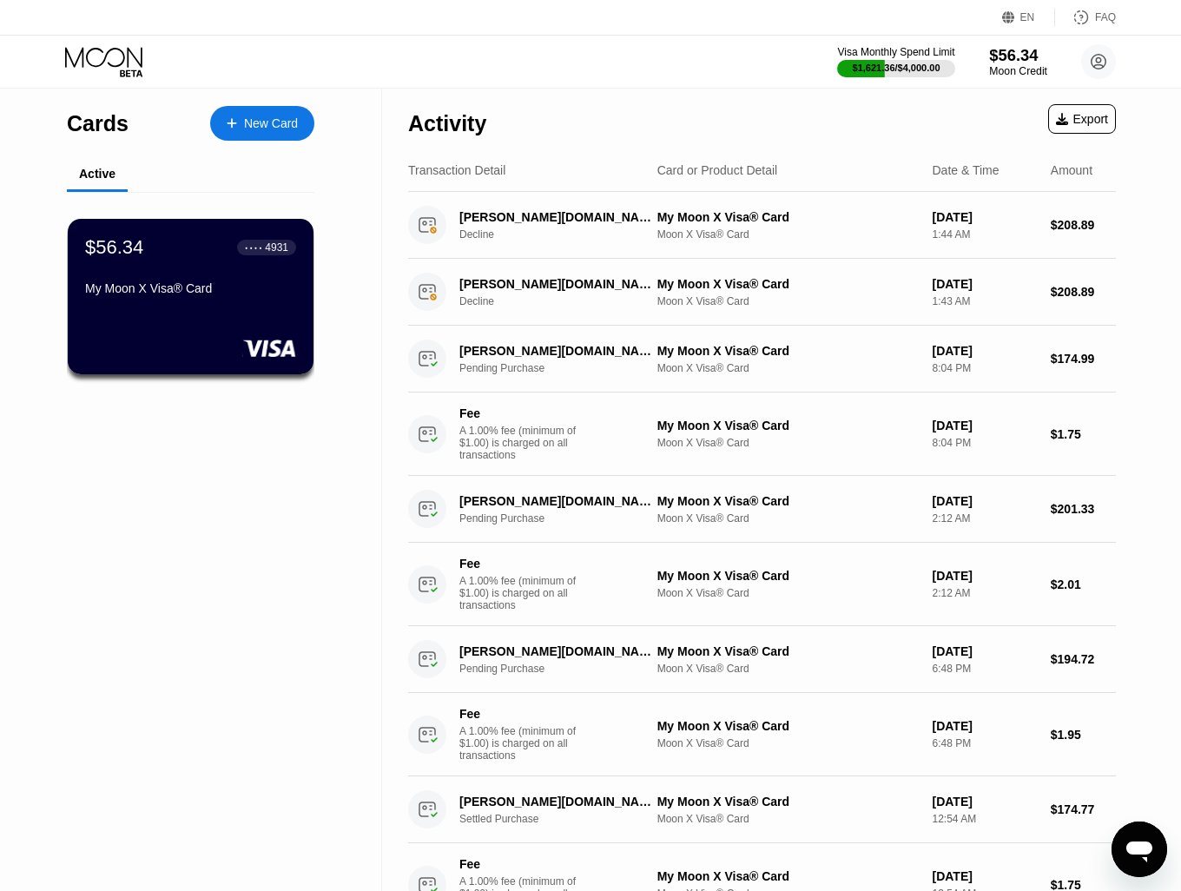
click at [1014, 70] on div "Moon Credit" at bounding box center [1018, 71] width 58 height 12
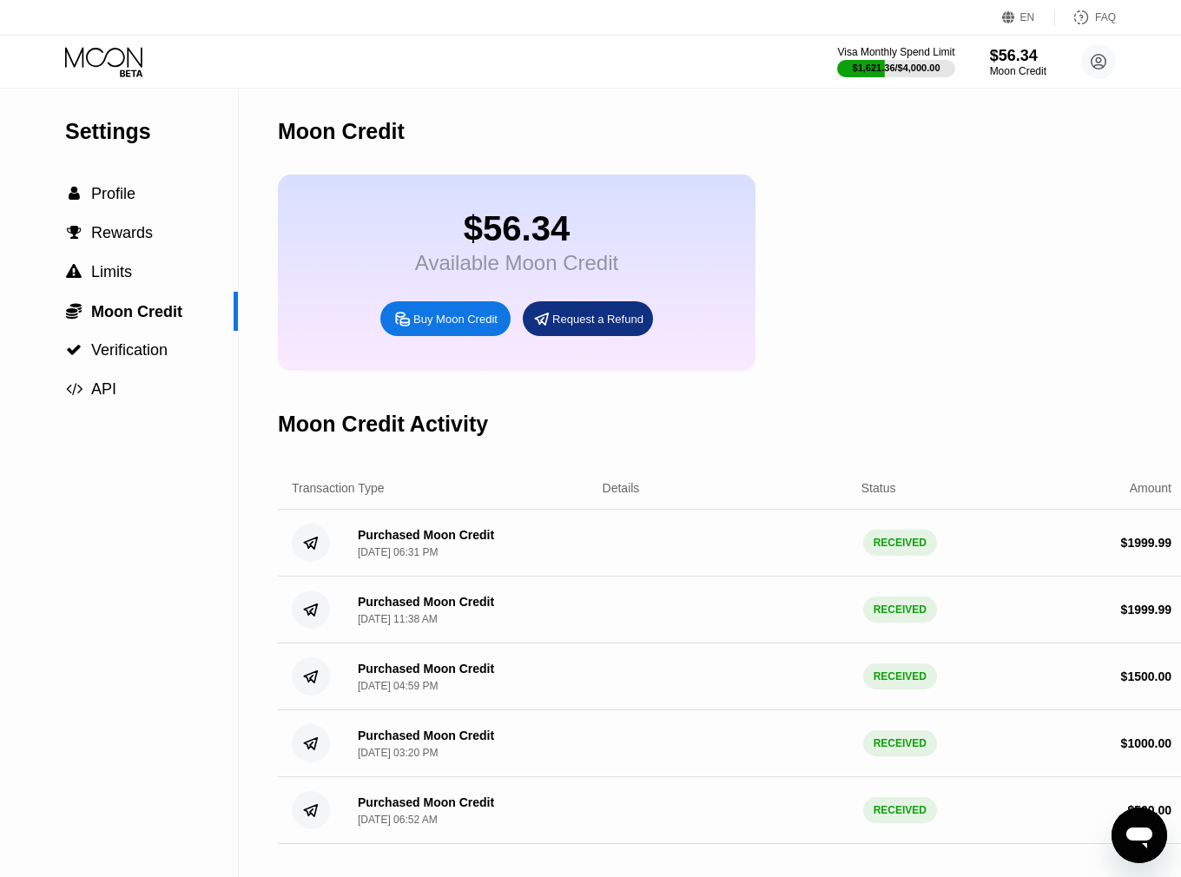
click at [490, 326] on div "Buy Moon Credit" at bounding box center [455, 319] width 84 height 15
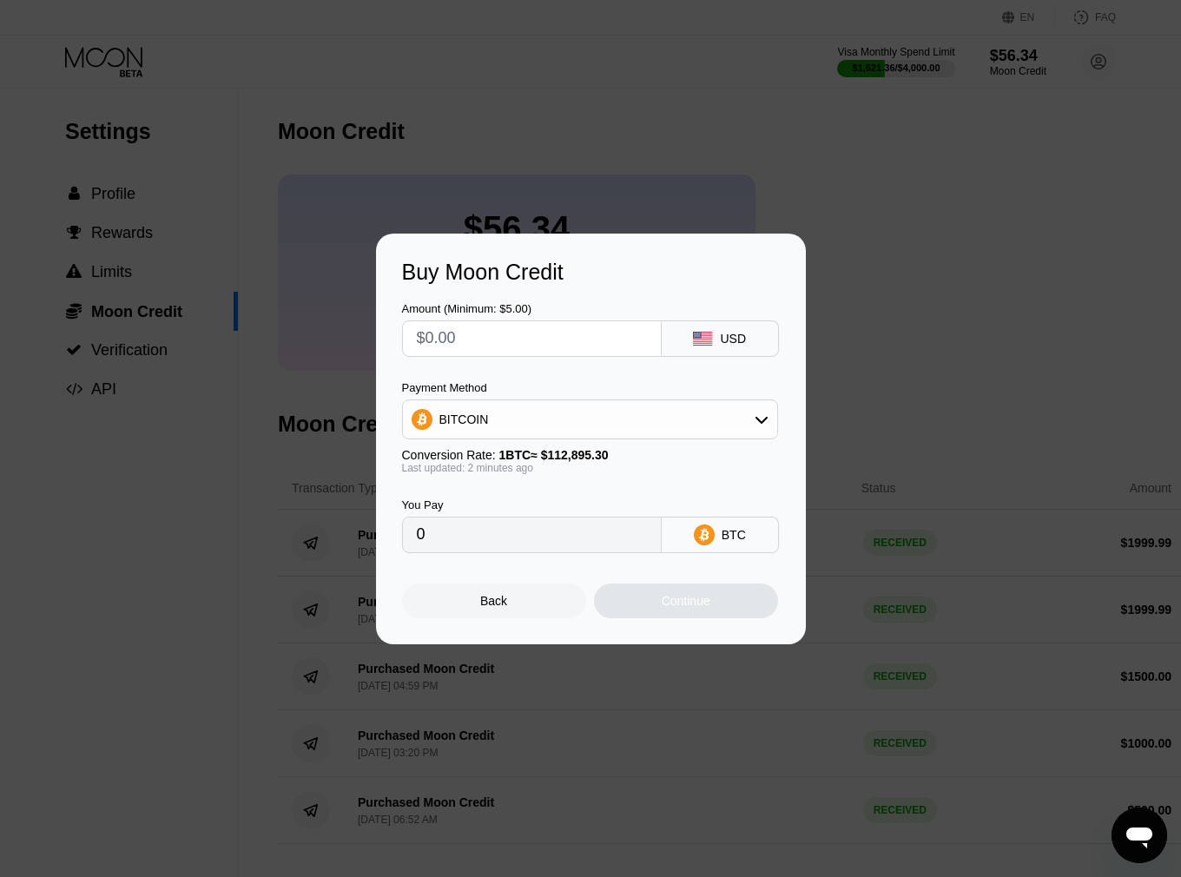
click at [493, 337] on input "text" at bounding box center [532, 338] width 230 height 35
type input "$2"
type input "0.00001772"
type input "$20"
type input "0.00017716"
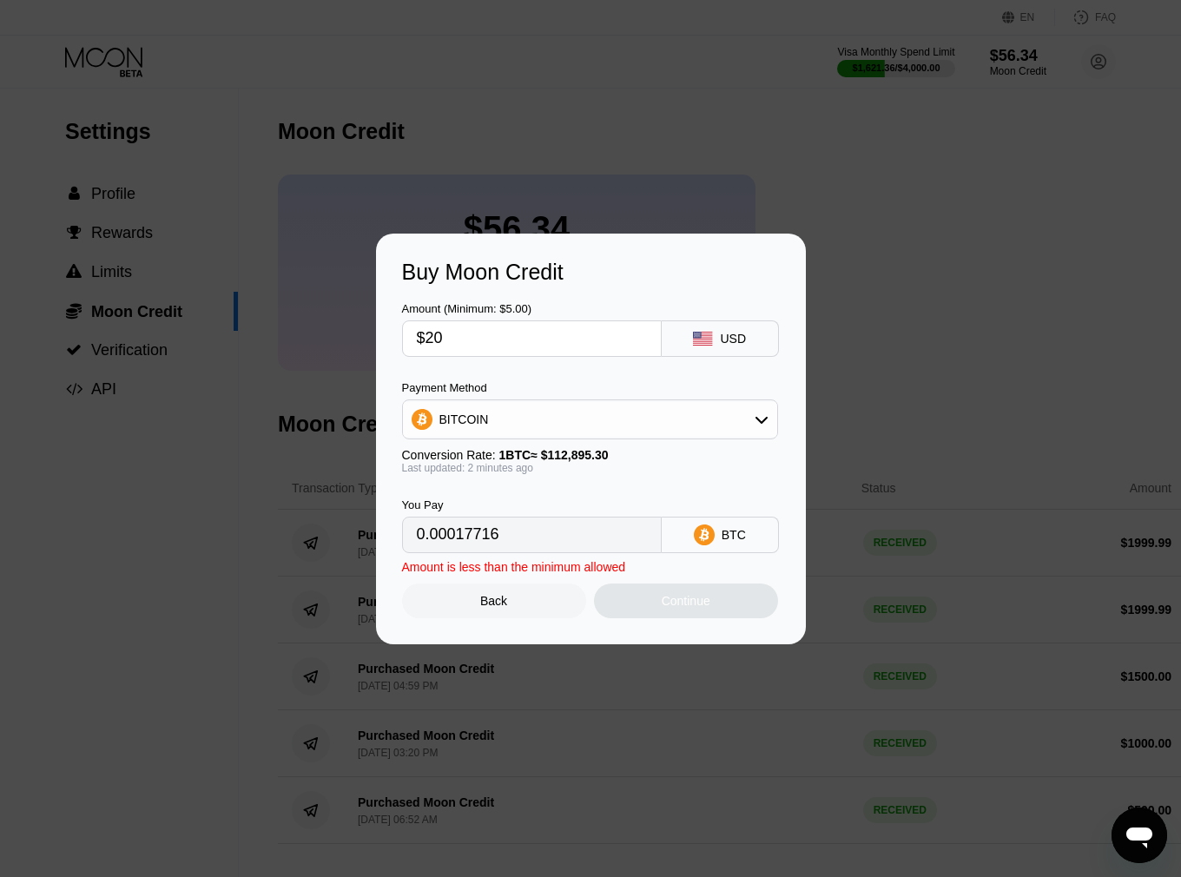
type input "$200"
type input "0.00177156"
type input "$2000"
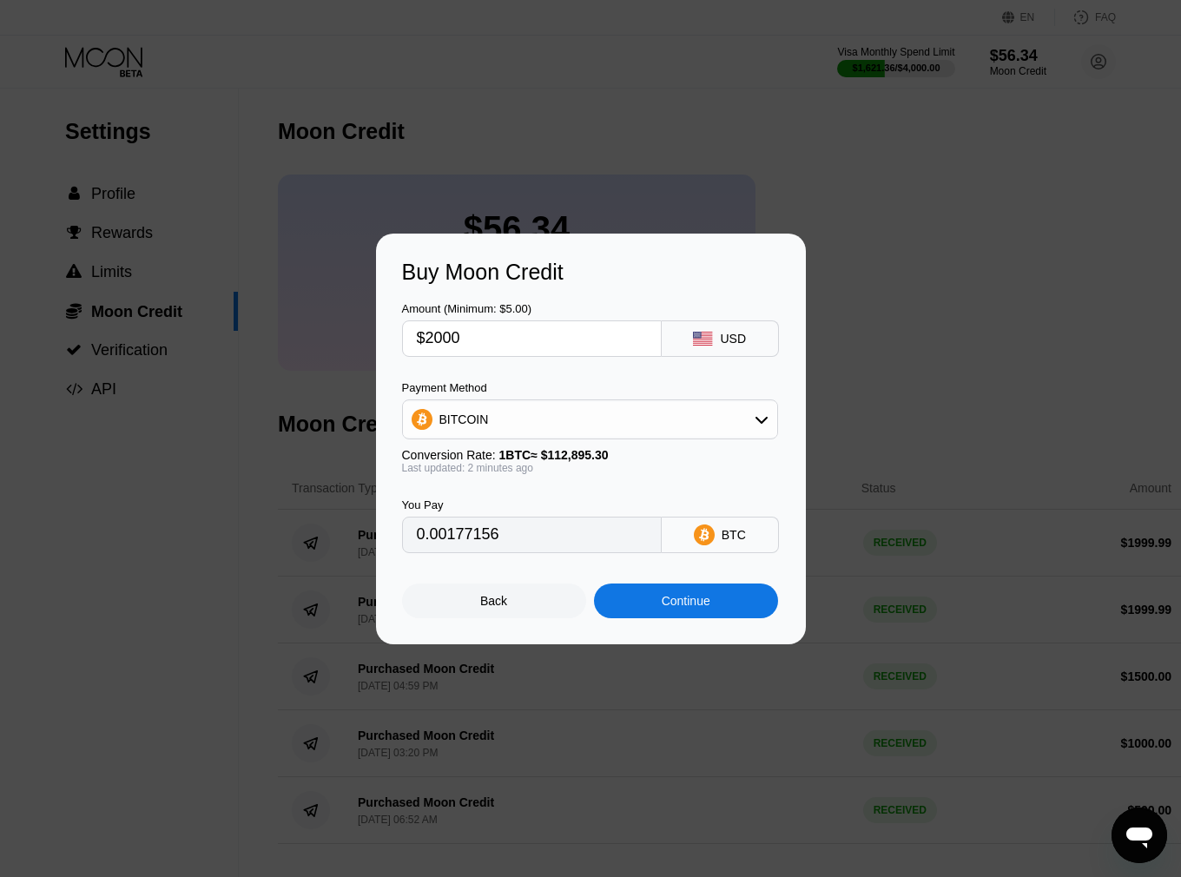
type input "0.01771553"
click at [510, 422] on div "BITCOIN" at bounding box center [590, 419] width 374 height 35
type input "$1999.99"
click at [503, 510] on span "USDT on TRON" at bounding box center [488, 505] width 88 height 14
type input "2020.19"
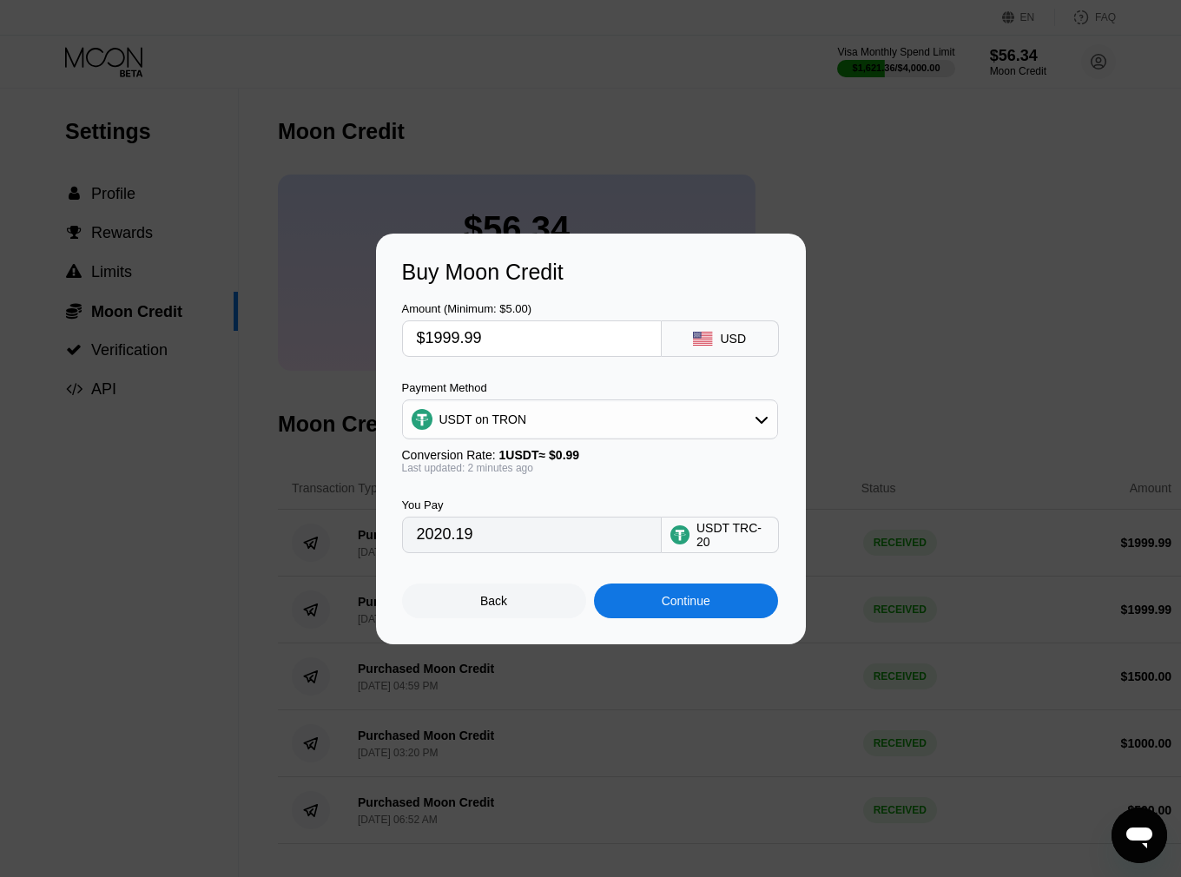
click at [675, 615] on div "Continue" at bounding box center [686, 600] width 184 height 35
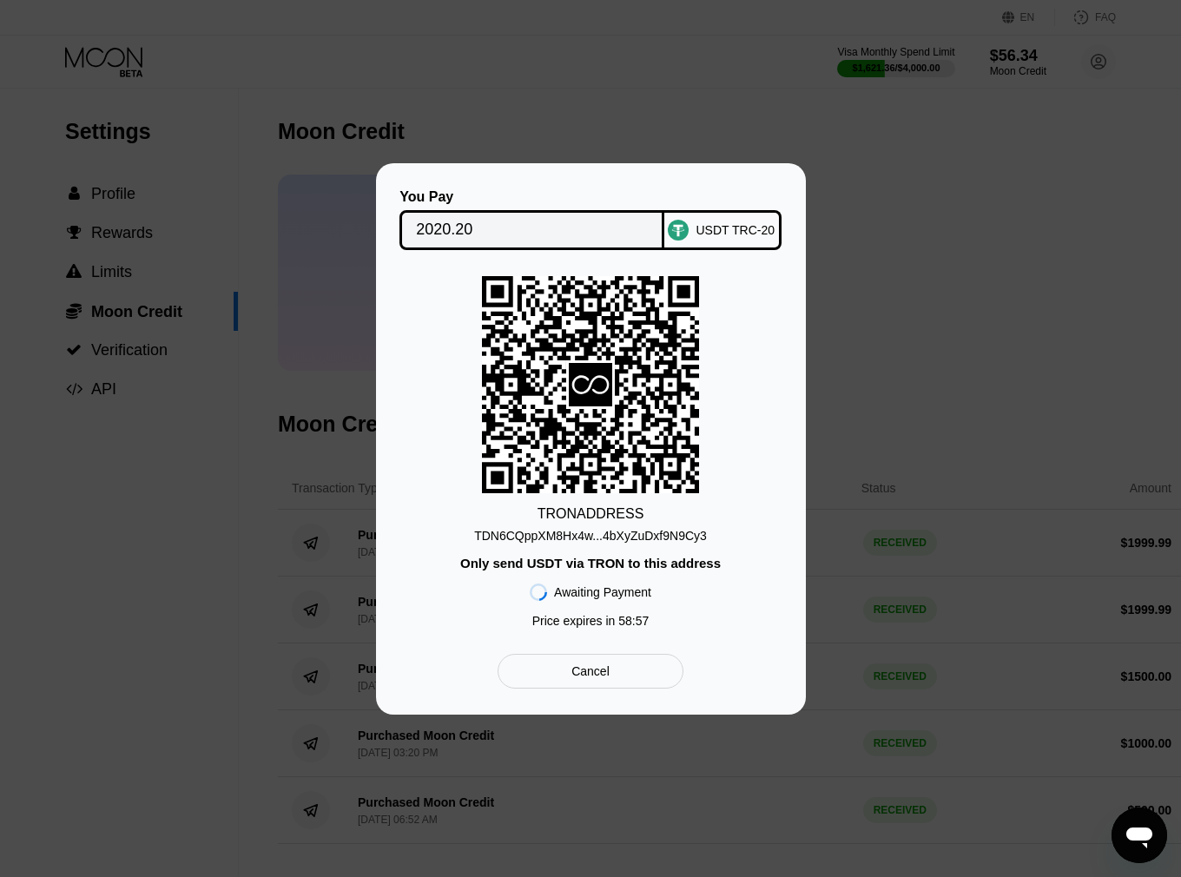
click at [641, 532] on div "TDN6CQppXM8Hx4w...4bXyZuDxf9N9Cy3" at bounding box center [590, 536] width 233 height 14
click at [464, 224] on input "2020.20" at bounding box center [532, 230] width 232 height 35
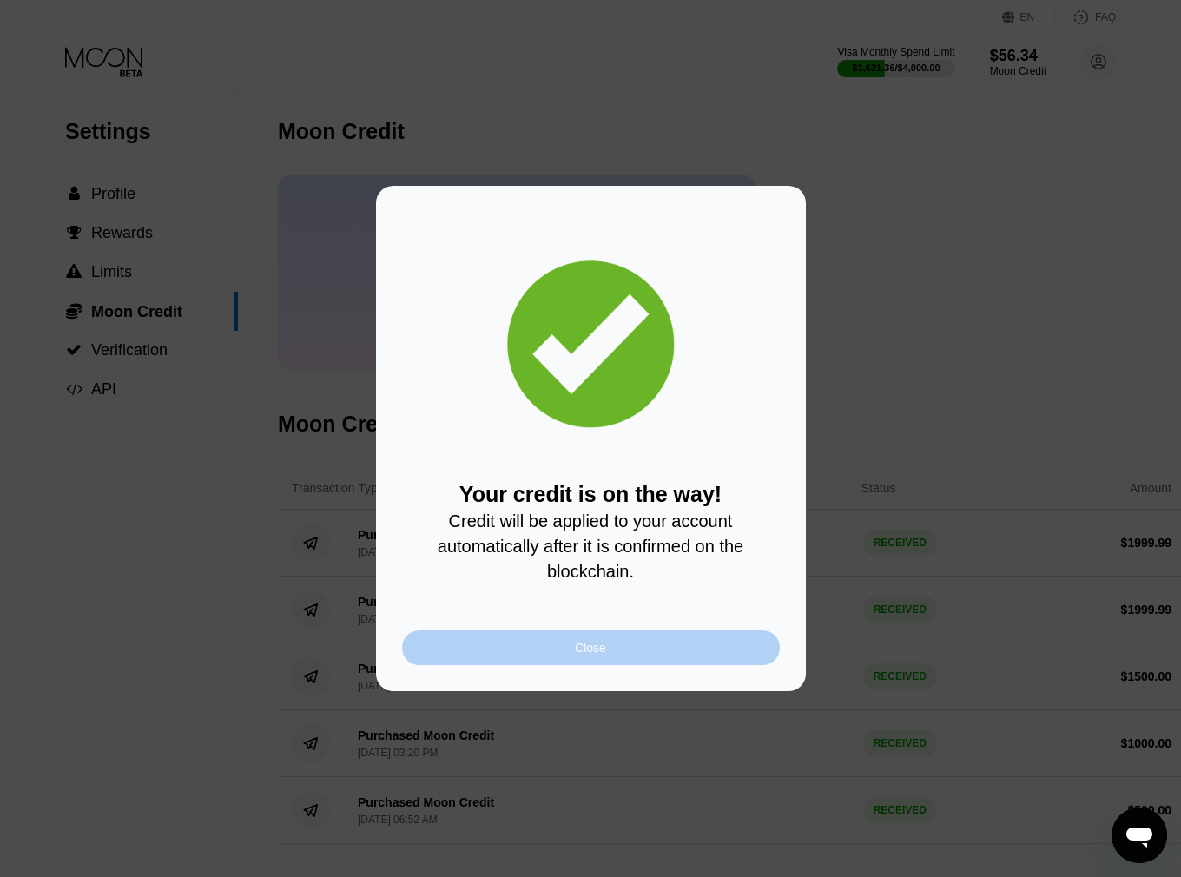
click at [531, 655] on div "Close" at bounding box center [591, 647] width 378 height 35
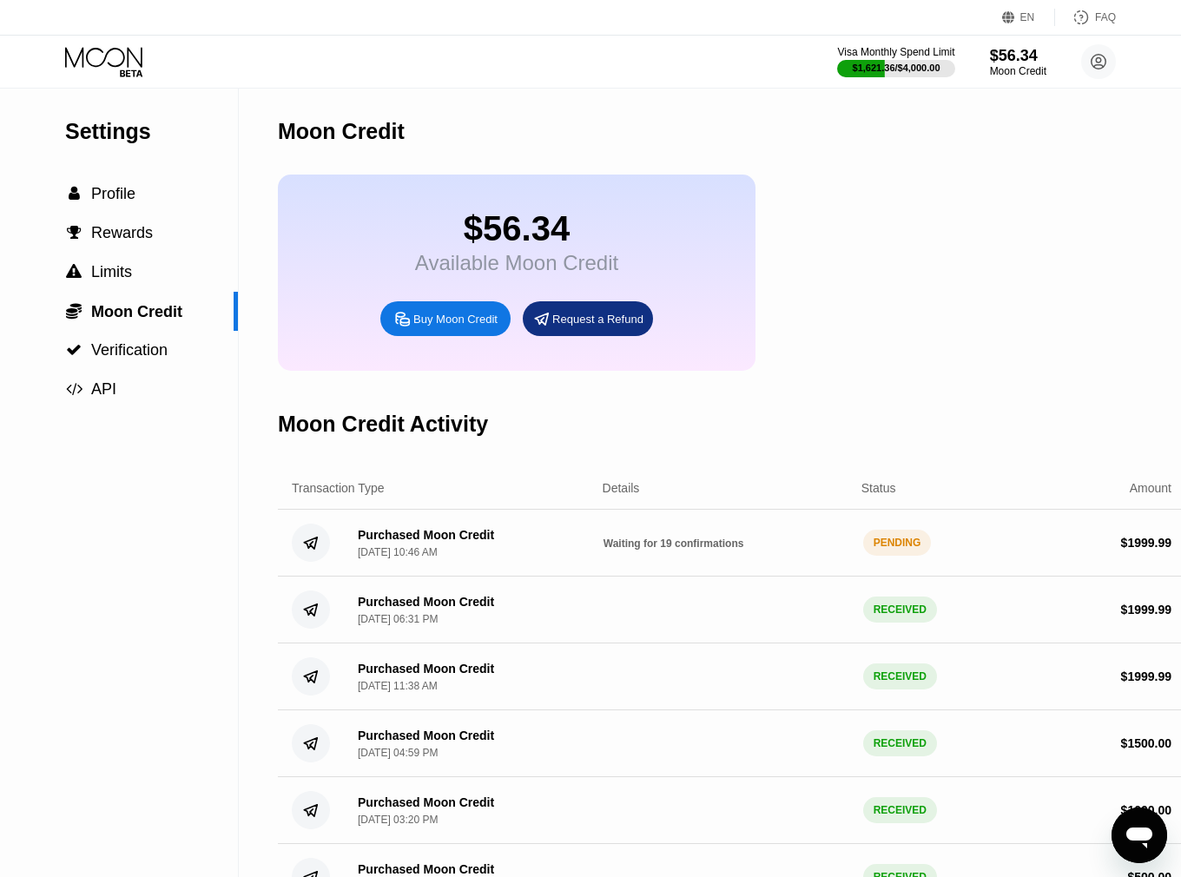
click at [892, 240] on div "$56.34 Available Moon Credit Buy Moon Credit Request a Refund" at bounding box center [731, 272] width 907 height 196
click at [894, 190] on div "$56.34 Available Moon Credit Buy Moon Credit Request a Refund" at bounding box center [731, 272] width 907 height 196
click at [964, 261] on div "$56.34 Available Moon Credit Buy Moon Credit Request a Refund" at bounding box center [731, 272] width 907 height 196
click at [1035, 271] on div "$56.34 Available Moon Credit Buy Moon Credit Request a Refund" at bounding box center [731, 272] width 907 height 196
click at [867, 272] on div "$56.34 Available Moon Credit Buy Moon Credit Request a Refund" at bounding box center [731, 272] width 907 height 196
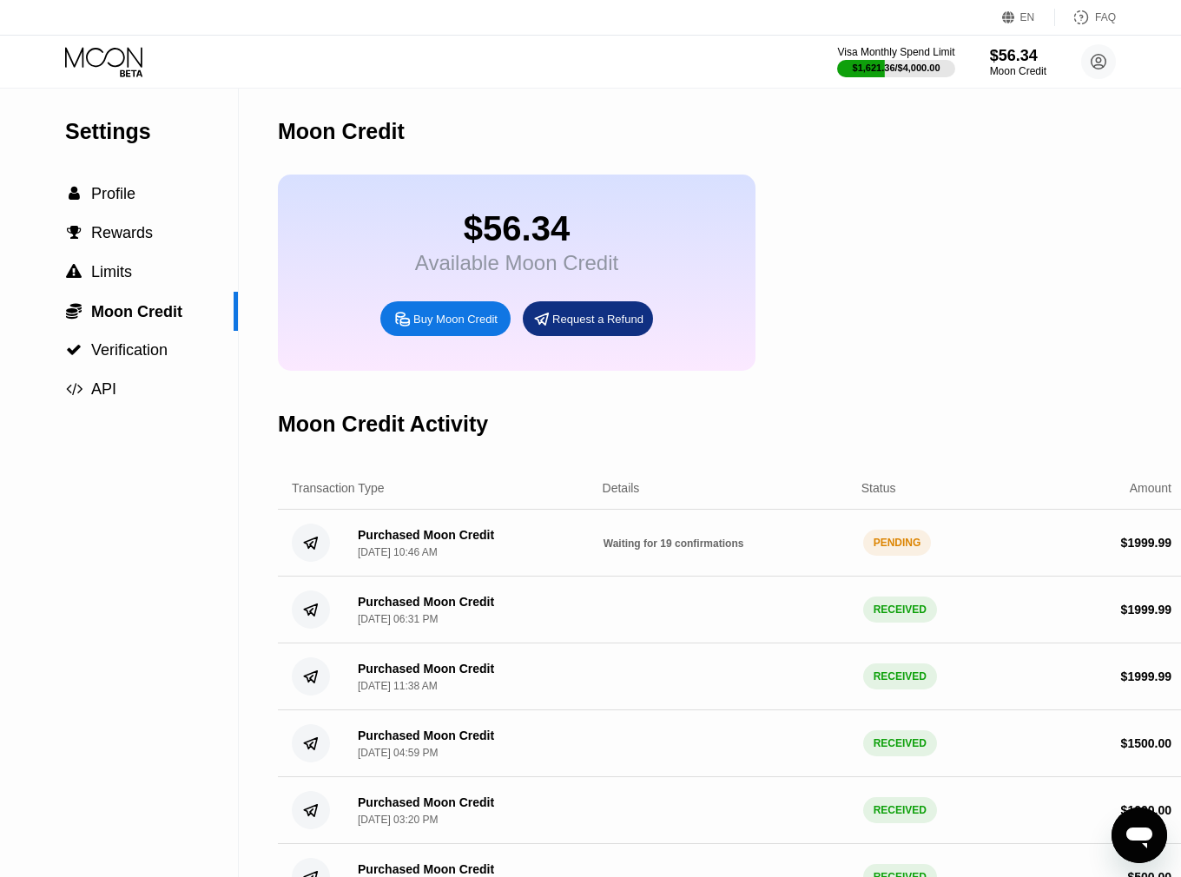
click at [1016, 293] on div "$56.34 Available Moon Credit Buy Moon Credit Request a Refund" at bounding box center [731, 272] width 907 height 196
click at [1076, 289] on div "$56.34 Available Moon Credit Buy Moon Credit Request a Refund" at bounding box center [731, 272] width 907 height 196
click at [885, 225] on div "$56.34 Available Moon Credit Buy Moon Credit Request a Refund" at bounding box center [731, 272] width 907 height 196
click at [897, 247] on div "$56.34 Available Moon Credit Buy Moon Credit Request a Refund" at bounding box center [731, 272] width 907 height 196
click at [1095, 74] on circle at bounding box center [1098, 61] width 35 height 35
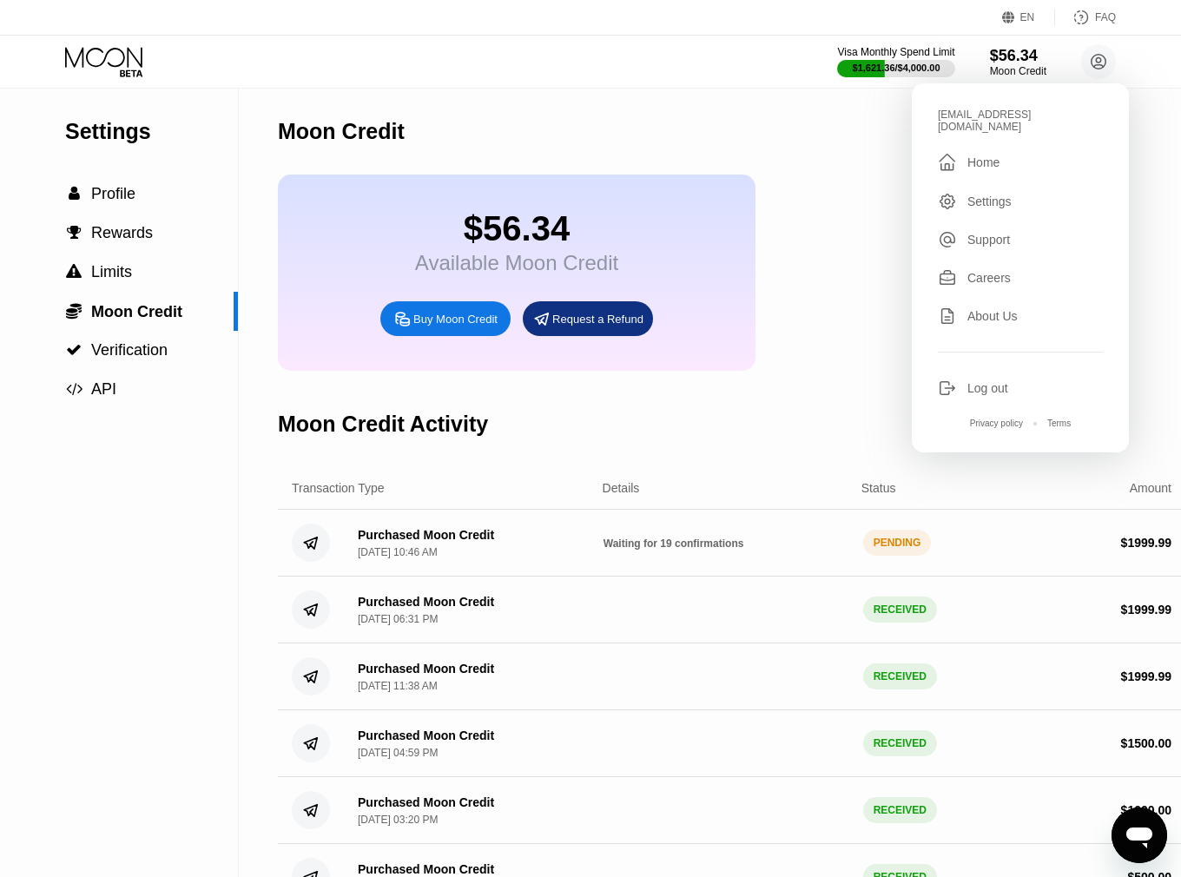
click at [806, 208] on div "$56.34 Available Moon Credit Buy Moon Credit Request a Refund" at bounding box center [731, 272] width 907 height 196
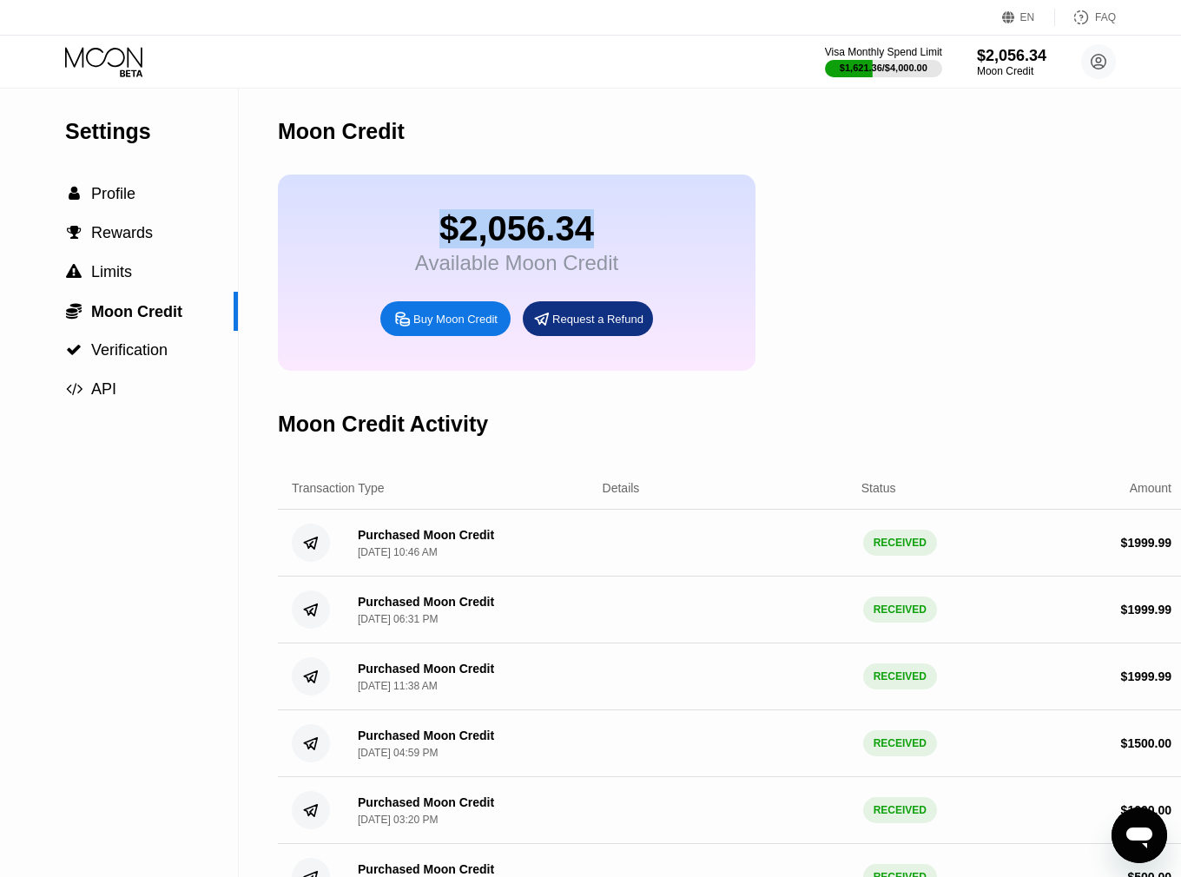
drag, startPoint x: 615, startPoint y: 227, endPoint x: 435, endPoint y: 238, distance: 180.0
click at [435, 238] on div "$2,056.34" at bounding box center [516, 228] width 203 height 39
copy div "$2,056.34"
click at [855, 265] on div "$2,056.34 Available Moon Credit Buy Moon Credit Request a Refund" at bounding box center [731, 272] width 907 height 196
click at [115, 56] on icon at bounding box center [105, 62] width 81 height 30
